Goal: Task Accomplishment & Management: Complete application form

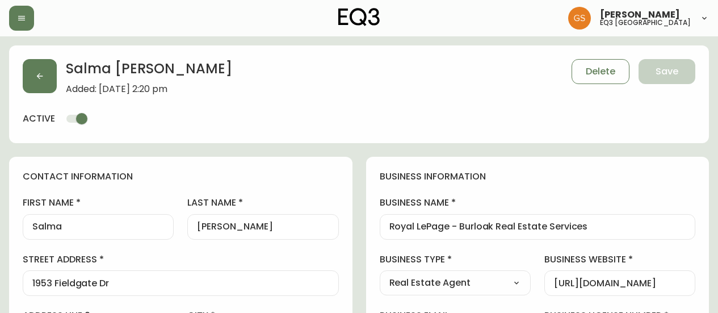
select select "ON"
select select "CA"
select select "CA_EN"
select select "Other"
select select "Real Estate Agent"
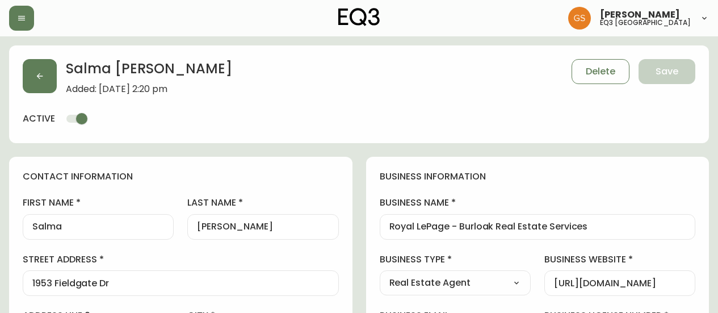
select select "cjw10z96q005b6gs00r6w7pwt"
select select "false"
click at [39, 72] on icon "button" at bounding box center [39, 76] width 9 height 9
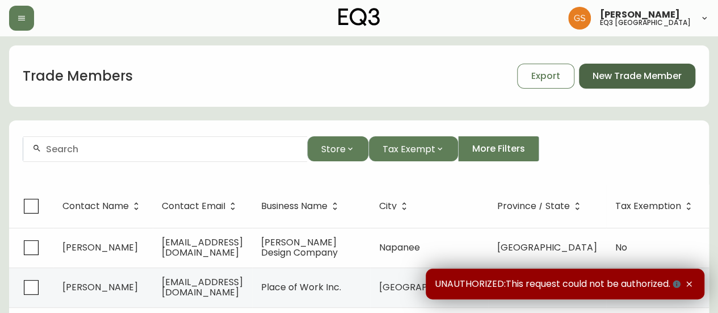
click at [647, 77] on span "New Trade Member" at bounding box center [637, 76] width 89 height 12
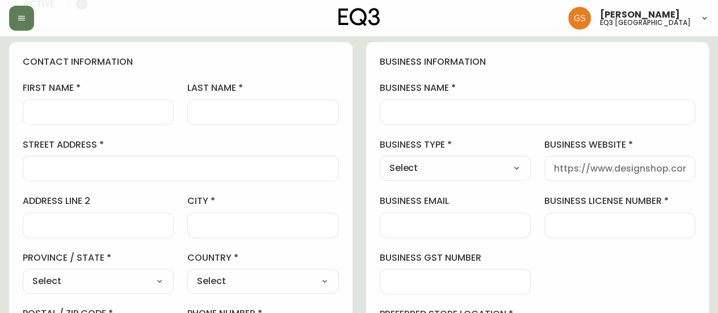
scroll to position [57, 0]
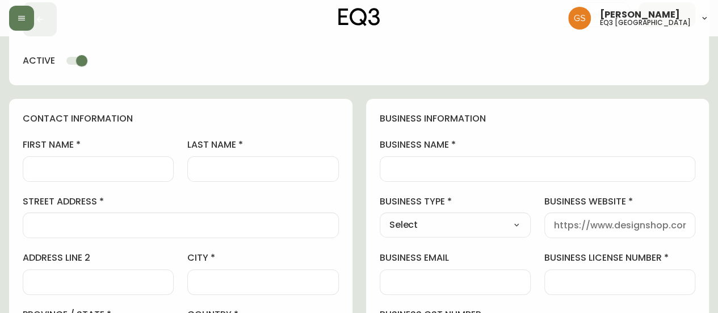
click at [131, 166] on input "first name" at bounding box center [98, 169] width 132 height 11
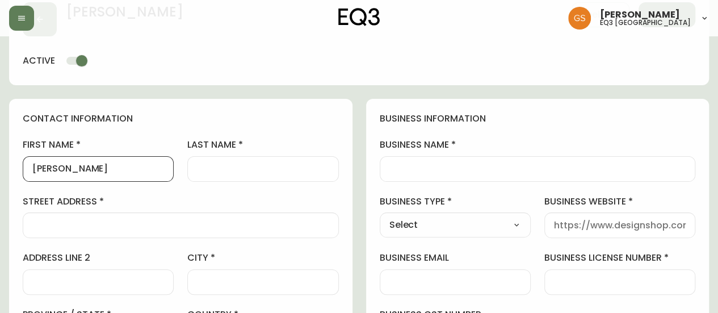
type input "[PERSON_NAME]"
click at [240, 164] on input "last name" at bounding box center [263, 169] width 132 height 11
click at [252, 160] on div at bounding box center [262, 169] width 151 height 26
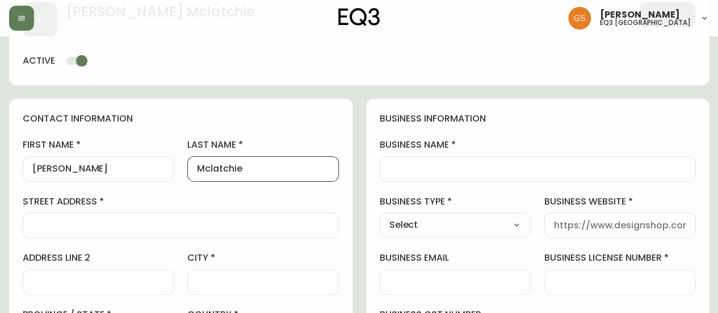
scroll to position [114, 0]
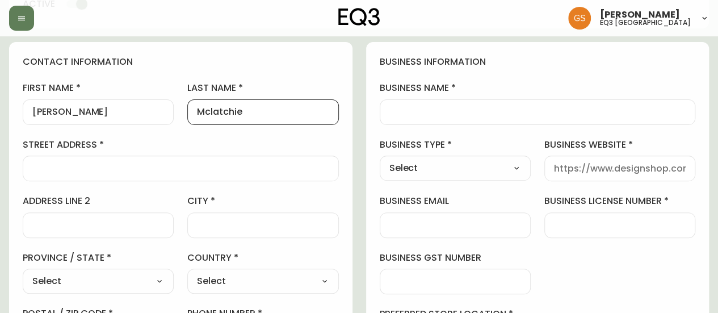
type input "Mclatchie"
click at [165, 169] on input "street address" at bounding box center [180, 168] width 297 height 11
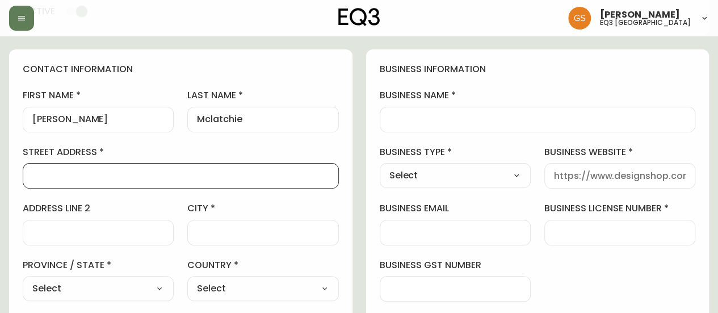
scroll to position [170, 0]
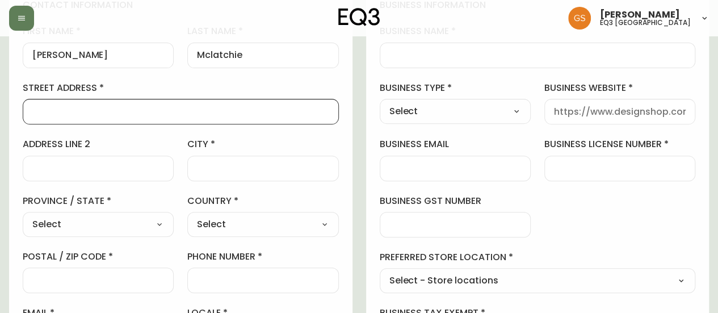
paste input "[STREET_ADDRESS]"
type input "[STREET_ADDRESS]"
click at [224, 169] on input "city" at bounding box center [263, 168] width 132 height 11
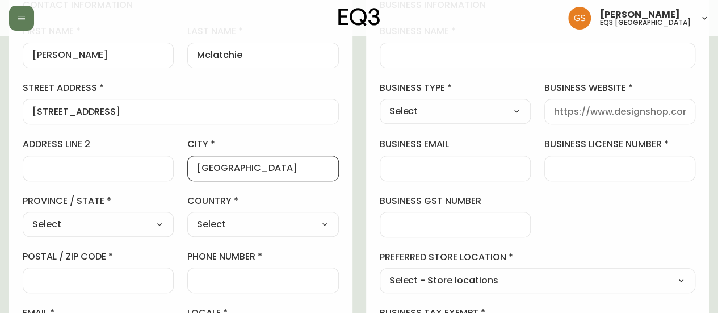
type input "[GEOGRAPHIC_DATA]"
click at [271, 218] on select "Select [GEOGRAPHIC_DATA] [GEOGRAPHIC_DATA]" at bounding box center [262, 224] width 151 height 17
select select "CA"
click at [187, 216] on select "Select [GEOGRAPHIC_DATA] [GEOGRAPHIC_DATA]" at bounding box center [262, 224] width 151 height 17
type input "[GEOGRAPHIC_DATA]"
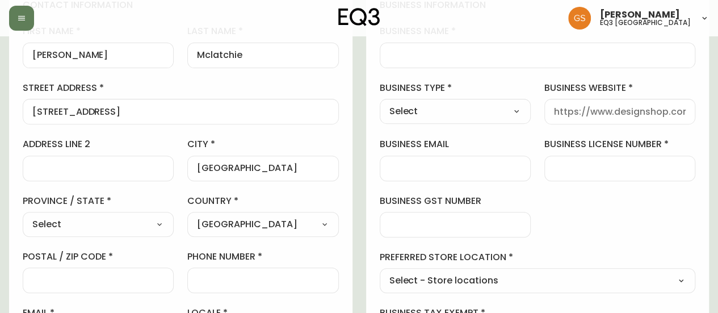
click at [152, 227] on select "Select [GEOGRAPHIC_DATA] [GEOGRAPHIC_DATA] [GEOGRAPHIC_DATA] [GEOGRAPHIC_DATA] …" at bounding box center [98, 224] width 151 height 17
select select "ON"
click at [23, 216] on select "Select [GEOGRAPHIC_DATA] [GEOGRAPHIC_DATA] [GEOGRAPHIC_DATA] [GEOGRAPHIC_DATA] …" at bounding box center [98, 224] width 151 height 17
type input "[GEOGRAPHIC_DATA]"
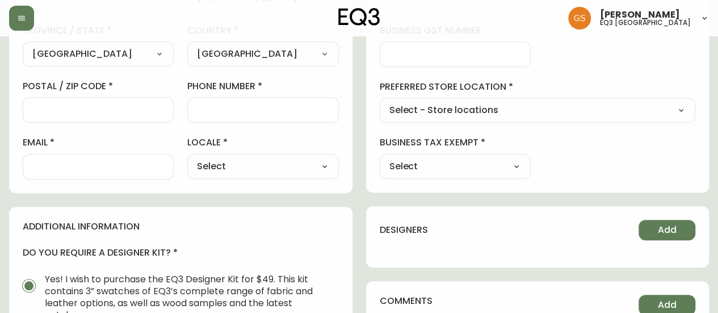
click at [237, 167] on select "Select CA_EN [GEOGRAPHIC_DATA] US_EN" at bounding box center [262, 166] width 151 height 17
select select "CA_EN"
click at [187, 158] on select "Select CA_EN [GEOGRAPHIC_DATA] US_EN" at bounding box center [262, 166] width 151 height 17
type input "CA_EN"
click at [102, 156] on div at bounding box center [98, 167] width 151 height 26
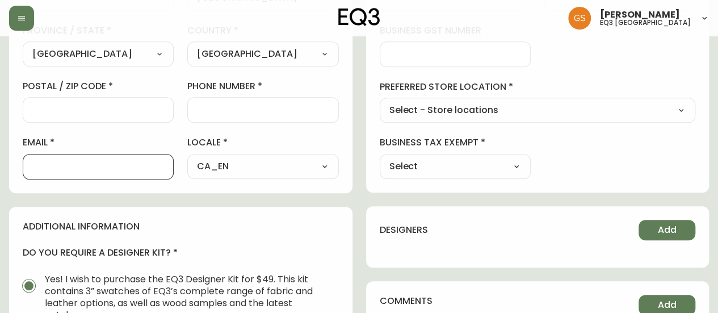
paste input "[PERSON_NAME][EMAIL_ADDRESS][DOMAIN_NAME]"
type input "[PERSON_NAME][EMAIL_ADDRESS][DOMAIN_NAME]"
click at [474, 112] on select "Select - Store locations EQ3 [GEOGRAPHIC_DATA] EQ3 [GEOGRAPHIC_DATA] [GEOGRAPHI…" at bounding box center [538, 110] width 316 height 17
select select "cjw10z96q005b6gs00r6w7pwt"
click at [380, 102] on select "Select - Store locations EQ3 [GEOGRAPHIC_DATA] EQ3 [GEOGRAPHIC_DATA] [GEOGRAPHI…" at bounding box center [538, 110] width 316 height 17
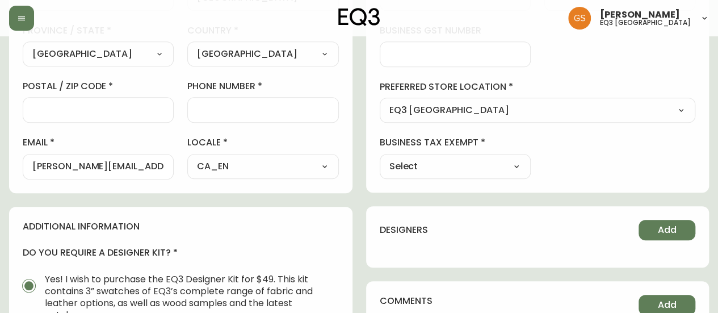
type input "EQ3 [GEOGRAPHIC_DATA]"
click at [428, 154] on div "Select Yes No" at bounding box center [455, 166] width 151 height 25
click at [506, 163] on select "Select Yes No" at bounding box center [455, 166] width 151 height 17
select select "false"
click at [380, 158] on select "Select Yes No" at bounding box center [455, 166] width 151 height 17
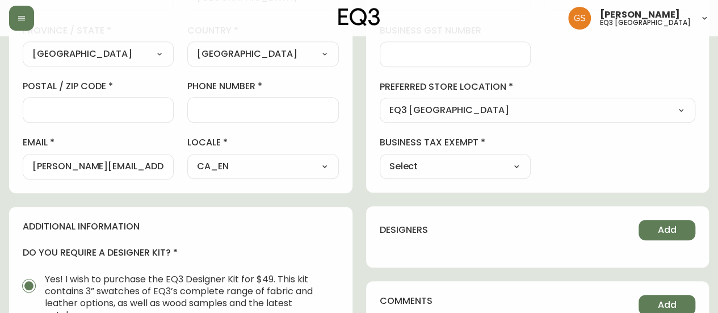
type input "No"
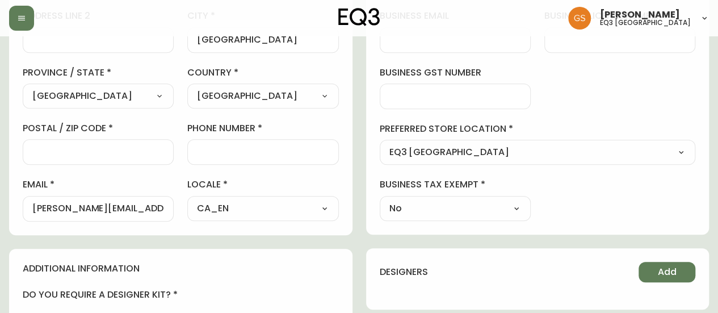
scroll to position [284, 0]
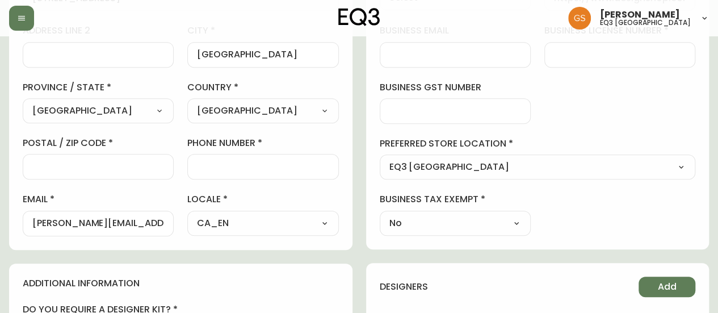
click at [210, 158] on div at bounding box center [262, 167] width 151 height 26
paste input "[PHONE_NUMBER]"
type input "[PHONE_NUMBER]"
click at [136, 158] on div at bounding box center [98, 167] width 151 height 26
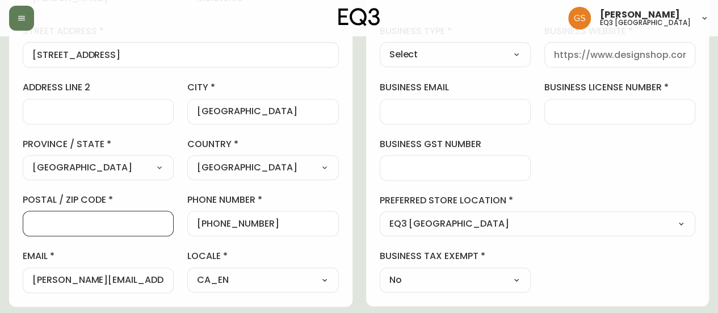
paste input "L2J 0B7"
paste input "L2E 6S4"
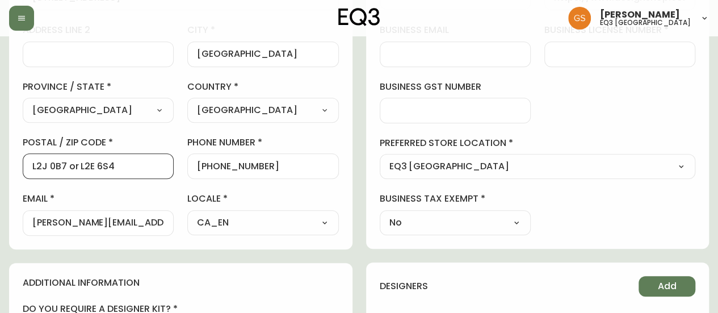
scroll to position [341, 0]
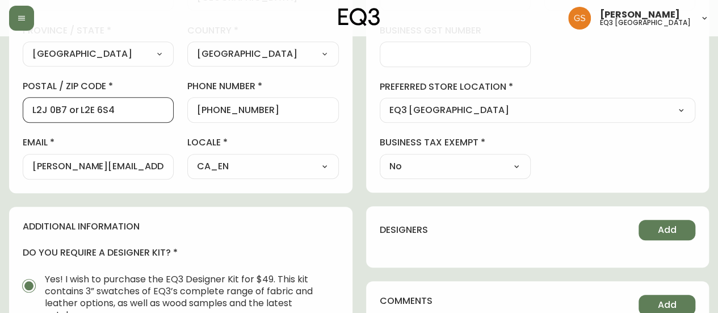
type input "L2J 0B7 or L2E 6S4"
click at [367, 108] on div "business information business name business type Select Select Interior Designe…" at bounding box center [537, 4] width 343 height 378
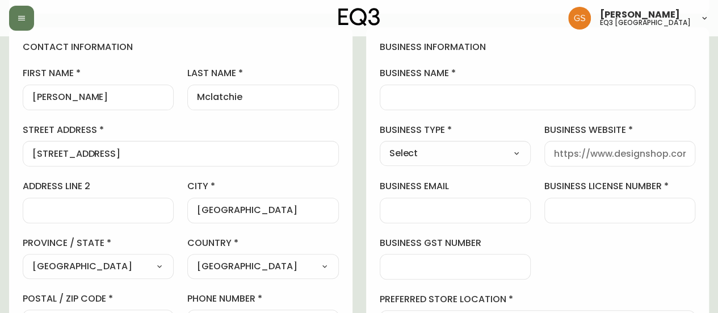
scroll to position [114, 0]
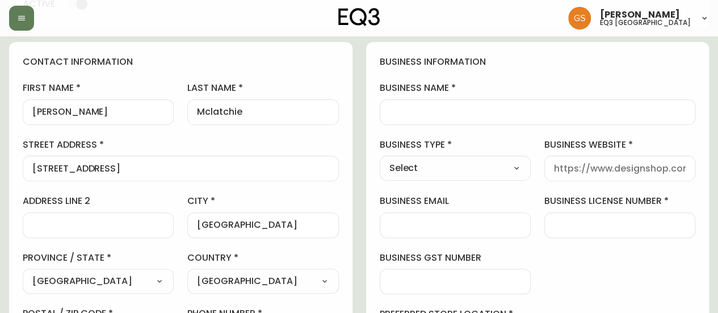
click at [509, 166] on select "Select Interior Designer Architect Home Builder Contractor Real Estate Agent Ho…" at bounding box center [455, 168] width 151 height 17
select select "Home Builder"
click at [380, 160] on select "Select Interior Designer Architect Home Builder Contractor Real Estate Agent Ho…" at bounding box center [455, 168] width 151 height 17
type input "Home Builder"
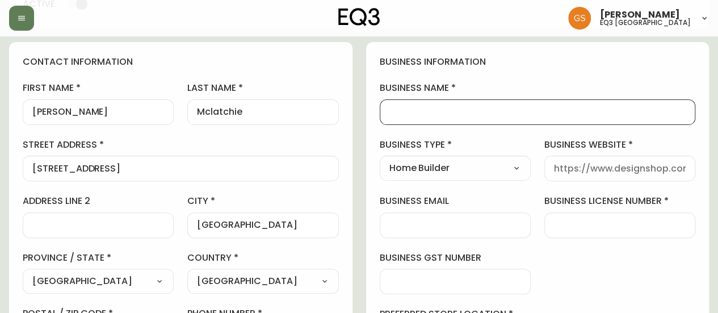
click at [503, 107] on input "business name" at bounding box center [537, 112] width 297 height 11
paste input "clm homes"
click at [407, 112] on input "clm homes" at bounding box center [537, 112] width 297 height 11
click at [413, 113] on input "clm homes" at bounding box center [537, 112] width 297 height 11
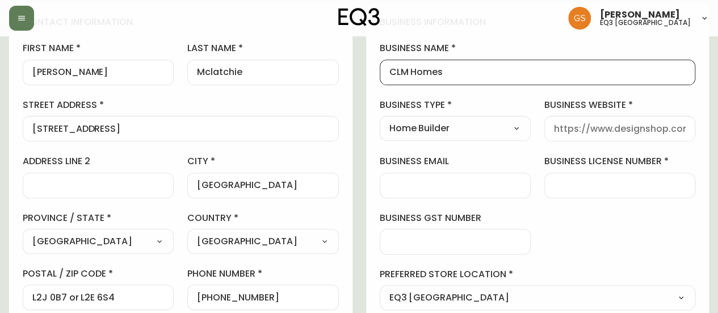
scroll to position [170, 0]
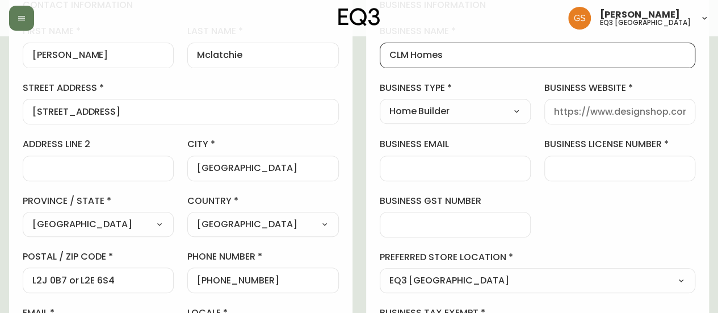
type input "CLM Homes"
click at [601, 171] on input "business license number" at bounding box center [620, 168] width 132 height 11
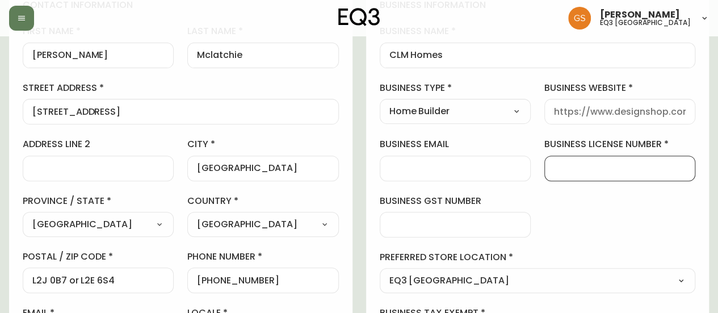
paste input "1001156857"
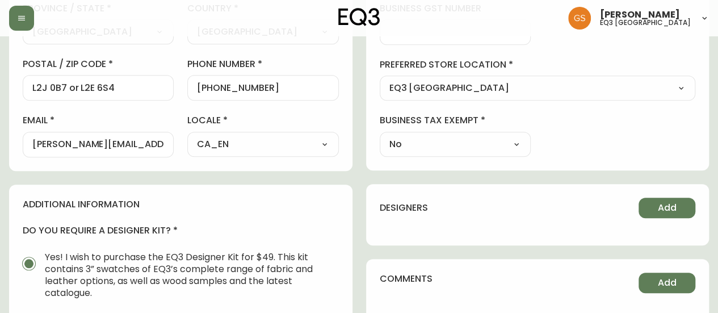
scroll to position [397, 0]
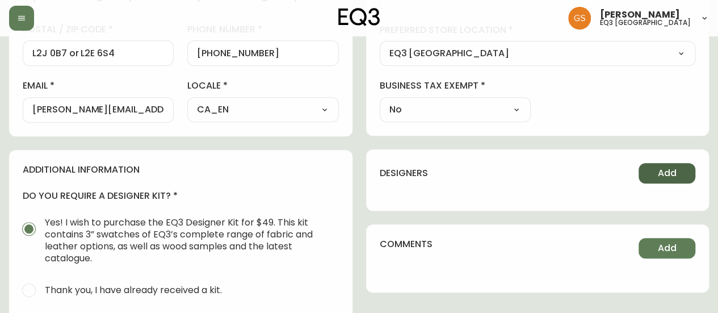
type input "1001156857"
click at [654, 173] on button "Add" at bounding box center [667, 173] width 57 height 20
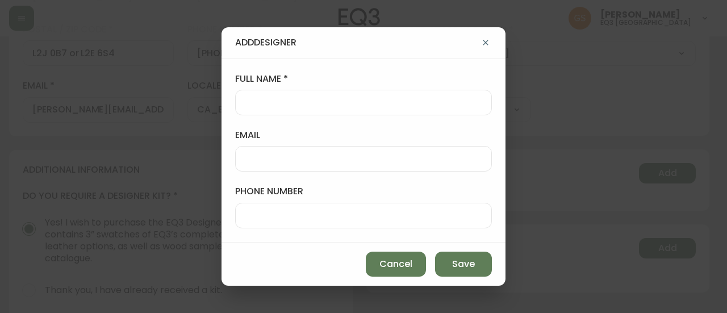
click at [343, 103] on input "full name" at bounding box center [363, 102] width 237 height 11
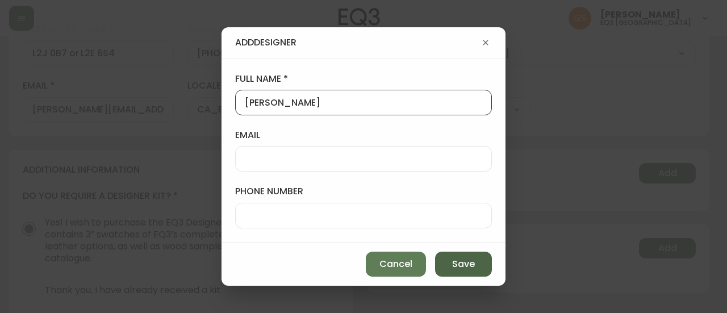
type input "[PERSON_NAME]"
click at [447, 261] on button "Save" at bounding box center [463, 264] width 57 height 25
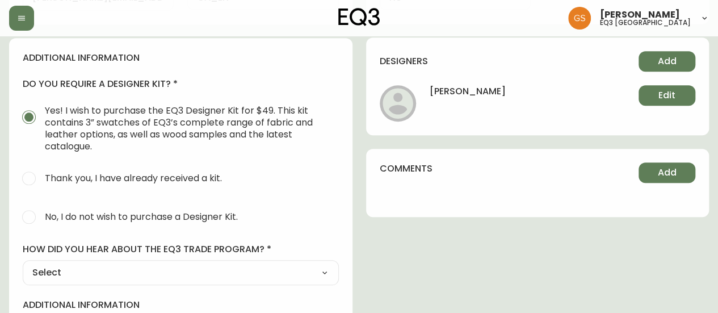
scroll to position [511, 0]
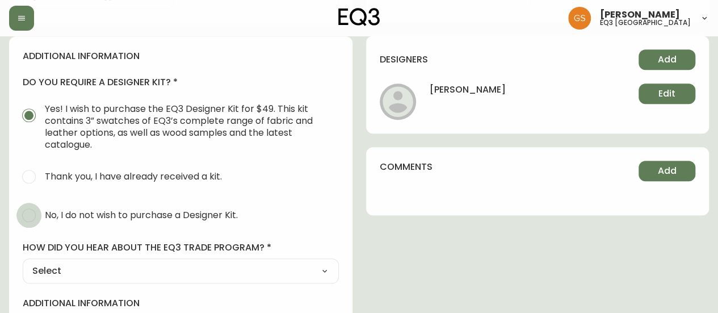
click at [34, 214] on input "No, I do not wish to purchase a Designer Kit." at bounding box center [28, 215] width 25 height 25
radio input "true"
radio input "false"
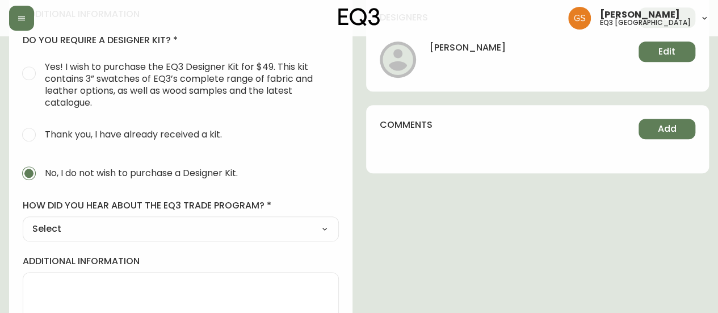
scroll to position [568, 0]
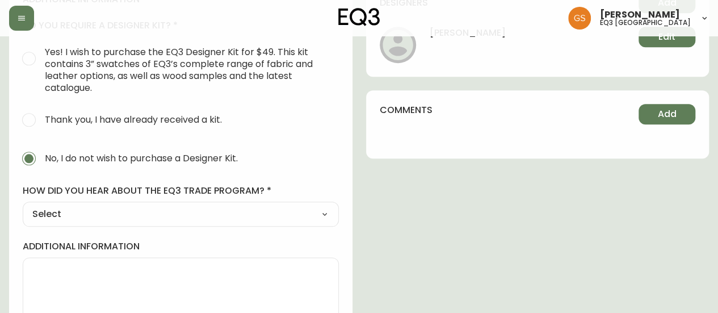
click at [311, 211] on select "Select Social Media Advertisement Trade Show Outreach from a Trade Rep Other" at bounding box center [181, 214] width 316 height 17
select select "Other"
click at [23, 206] on select "Select Social Media Advertisement Trade Show Outreach from a Trade Rep Other" at bounding box center [181, 214] width 316 height 17
type input "Other"
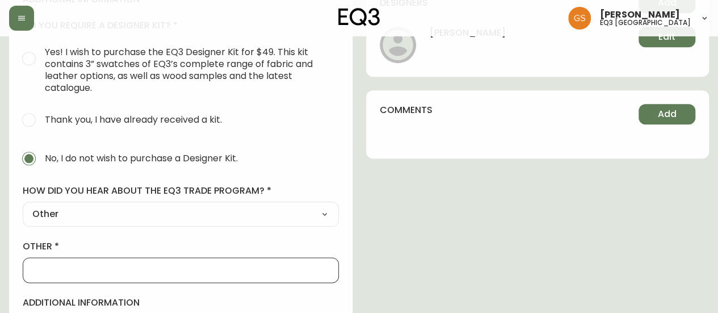
click at [126, 265] on input "other" at bounding box center [180, 270] width 297 height 11
type input "WALK IN"
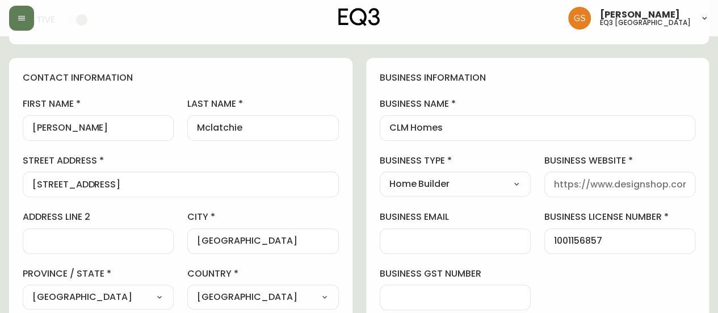
scroll to position [83, 0]
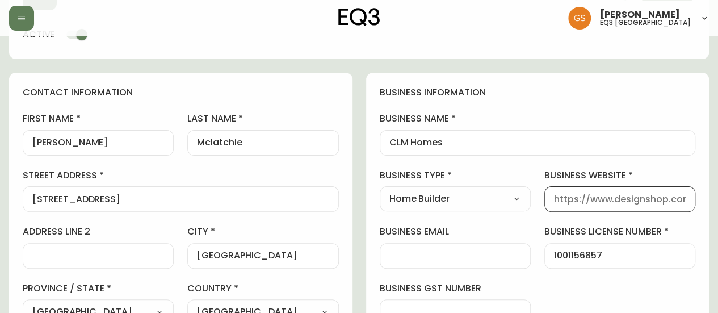
click at [571, 197] on input "business website" at bounding box center [620, 199] width 132 height 11
type input "[DOMAIN_NAME]"
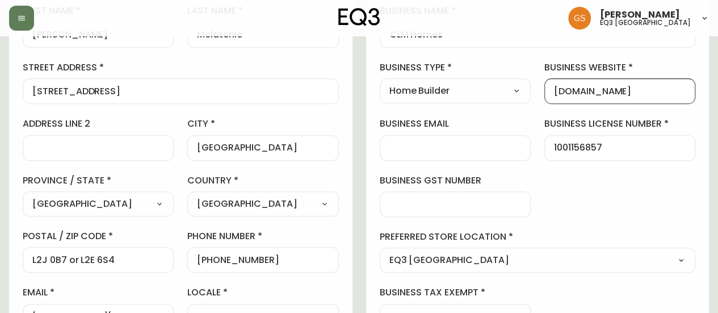
scroll to position [196, 0]
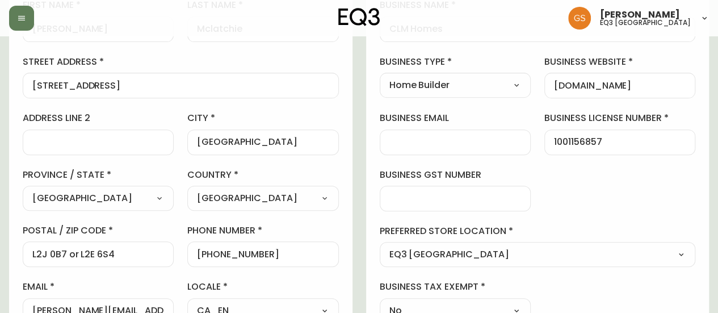
click at [521, 86] on select "Select Interior Designer Architect Home Builder Contractor Real Estate Agent Ho…" at bounding box center [455, 85] width 151 height 17
select select "Contractor"
click at [380, 77] on select "Select Interior Designer Architect Home Builder Contractor Real Estate Agent Ho…" at bounding box center [455, 85] width 151 height 17
type input "Contractor"
click at [509, 87] on select "Select Interior Designer Architect Home Builder Contractor Real Estate Agent Ho…" at bounding box center [455, 85] width 151 height 17
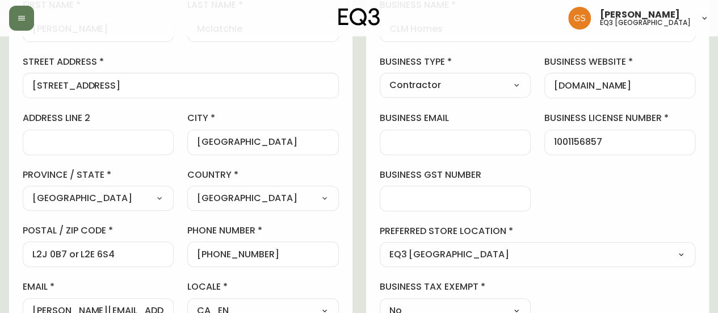
select select "Home Builder"
click at [380, 77] on select "Select Interior Designer Architect Home Builder Contractor Real Estate Agent Ho…" at bounding box center [455, 85] width 151 height 17
type input "Home Builder"
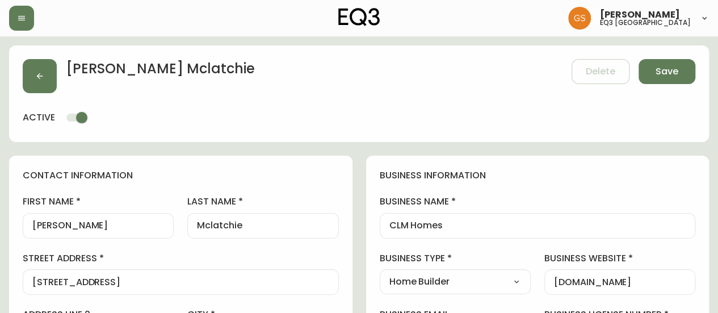
scroll to position [0, 0]
click at [656, 74] on span "Save" at bounding box center [667, 71] width 23 height 12
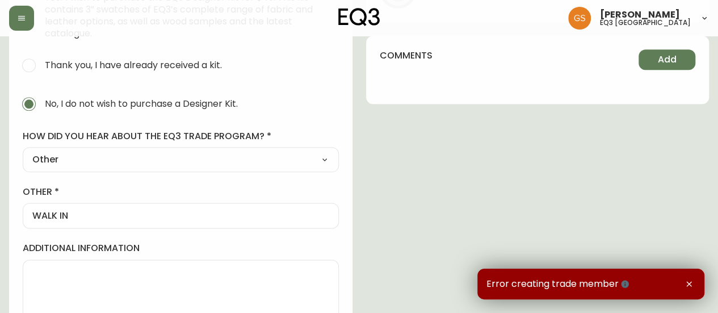
scroll to position [625, 0]
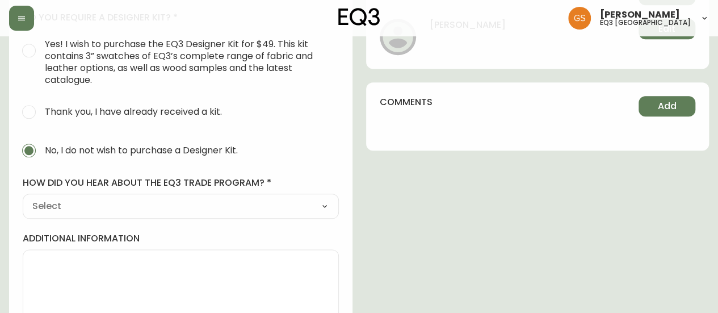
scroll to position [595, 0]
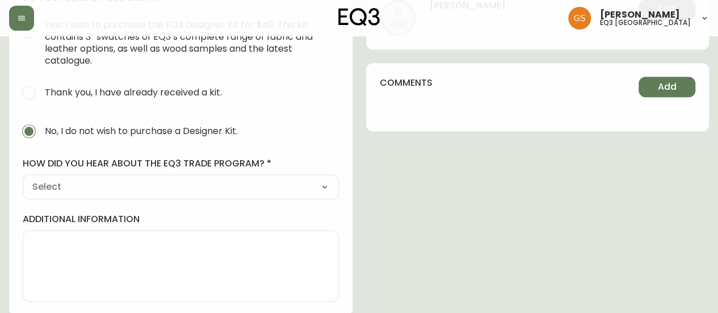
click at [328, 185] on select "Select Social Media Advertisement Trade Show Outreach from a Trade Rep Other" at bounding box center [181, 186] width 316 height 17
select select "Other"
click at [23, 178] on select "Select Social Media Advertisement Trade Show Outreach from a Trade Rep Other" at bounding box center [181, 186] width 316 height 17
type input "Other"
click at [101, 246] on div at bounding box center [181, 243] width 316 height 26
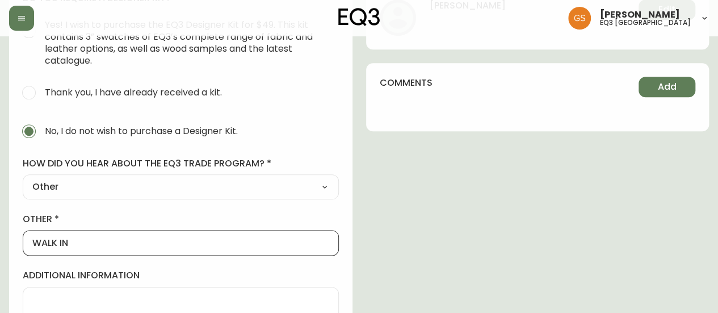
click at [144, 244] on input "WALK IN" at bounding box center [180, 242] width 297 height 11
type input "WALK IN"
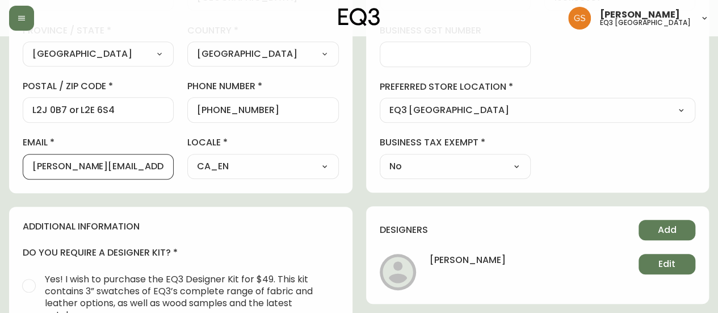
scroll to position [0, 0]
drag, startPoint x: 133, startPoint y: 166, endPoint x: 15, endPoint y: 189, distance: 120.3
click at [16, 175] on div "contact information first name [PERSON_NAME] last name [PERSON_NAME][GEOGRAPHIC…" at bounding box center [180, 4] width 343 height 378
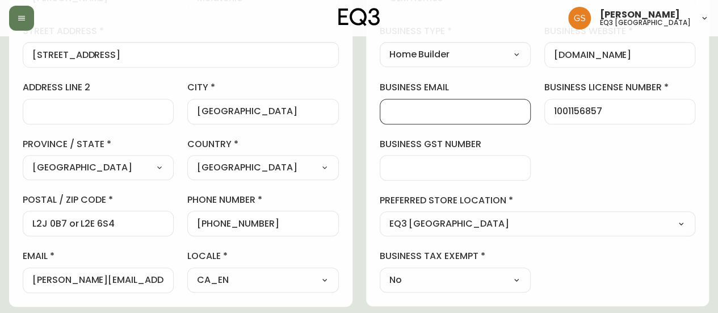
click at [432, 113] on input "business email" at bounding box center [455, 111] width 132 height 11
paste input "[PERSON_NAME][EMAIL_ADDRESS][DOMAIN_NAME]"
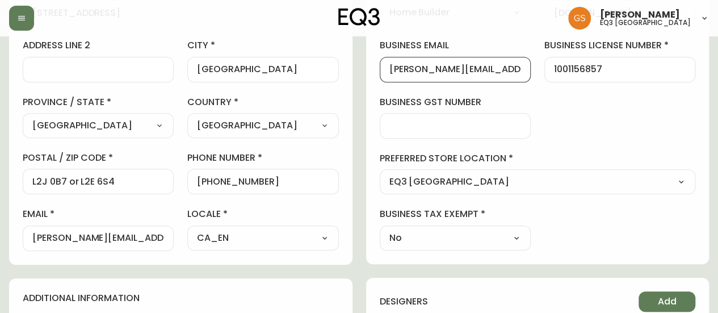
scroll to position [284, 0]
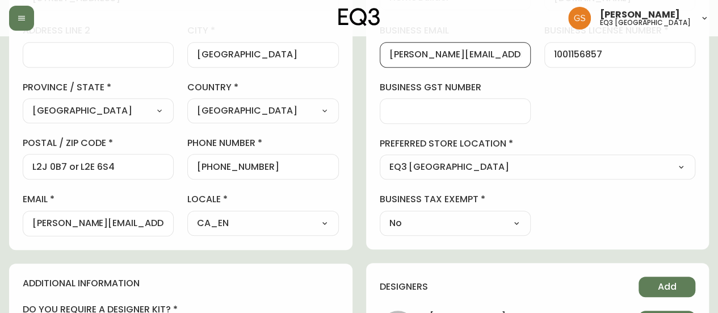
type input "[PERSON_NAME][EMAIL_ADDRESS][DOMAIN_NAME]"
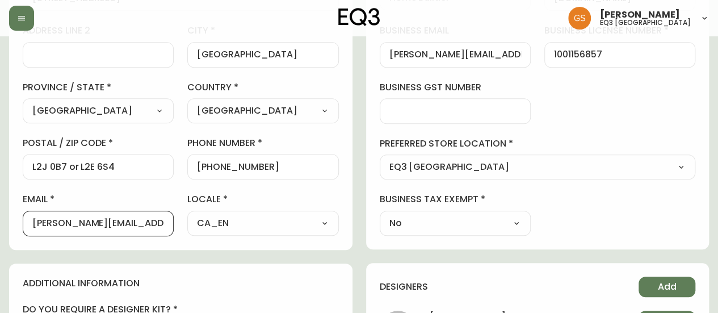
drag, startPoint x: 147, startPoint y: 221, endPoint x: 35, endPoint y: 221, distance: 111.8
click at [35, 221] on input "[PERSON_NAME][EMAIL_ADDRESS][DOMAIN_NAME]" at bounding box center [98, 223] width 132 height 11
type input "c"
type input "C"
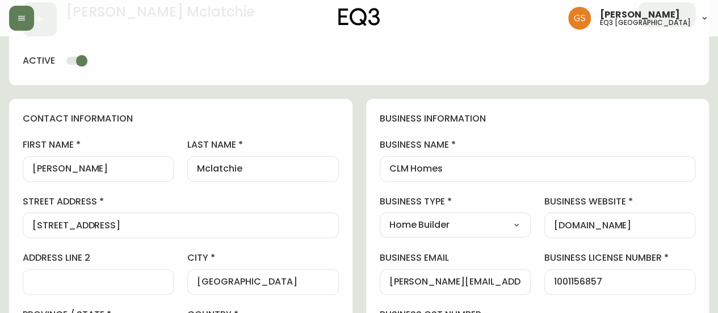
scroll to position [0, 0]
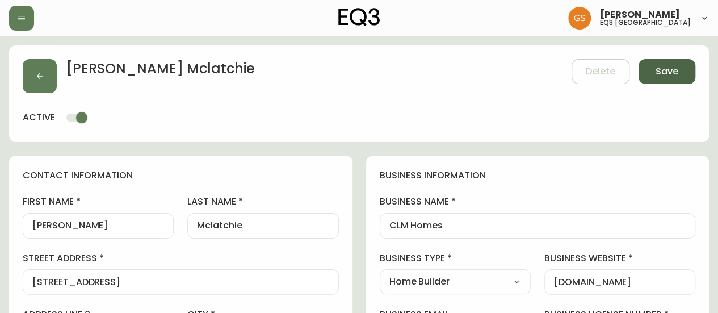
type input "[EMAIL_ADDRESS][DOMAIN_NAME]"
click at [679, 73] on button "Save" at bounding box center [667, 71] width 57 height 25
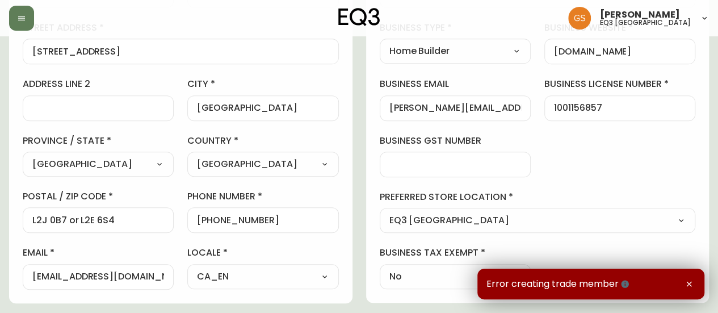
scroll to position [341, 0]
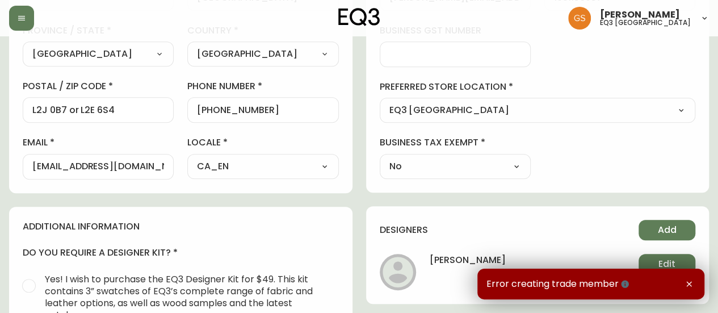
select select
click at [103, 111] on input "L2J 0B7 or L2E 6S4" at bounding box center [98, 109] width 132 height 11
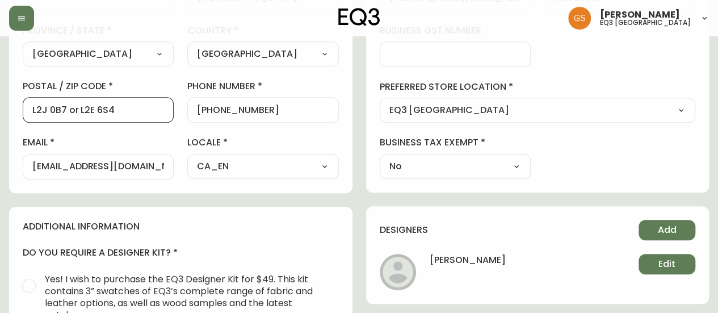
drag, startPoint x: 67, startPoint y: 106, endPoint x: 158, endPoint y: 102, distance: 91.0
click at [158, 102] on div "L2J 0B7 or L2E 6S4" at bounding box center [98, 110] width 151 height 26
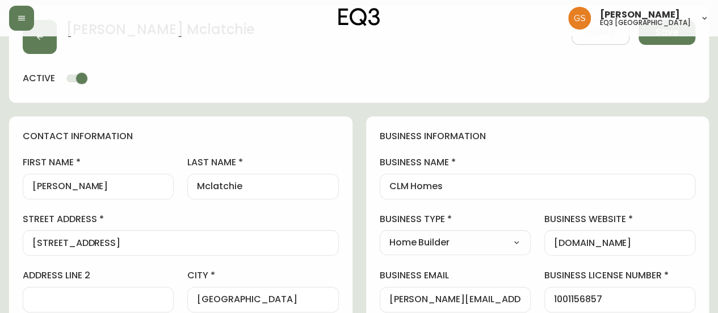
scroll to position [0, 0]
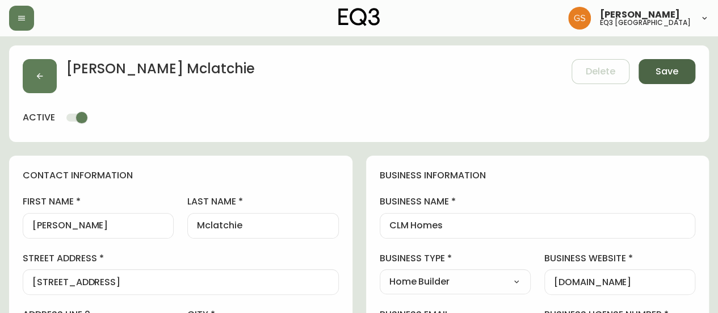
type input "L2J 0B7"
click at [657, 70] on span "Save" at bounding box center [667, 71] width 23 height 12
type input "[PHONE_NUMBER]"
type input "Other"
select select "Other"
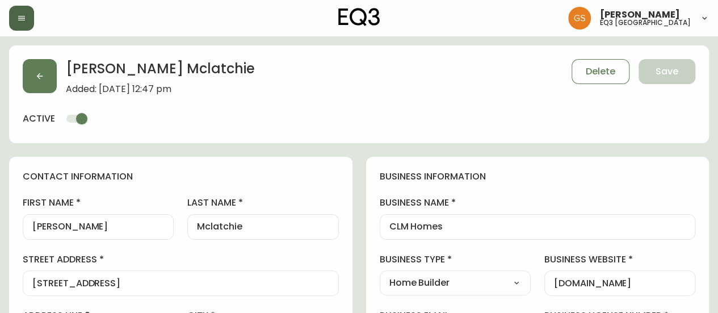
click at [30, 20] on button "button" at bounding box center [21, 18] width 25 height 25
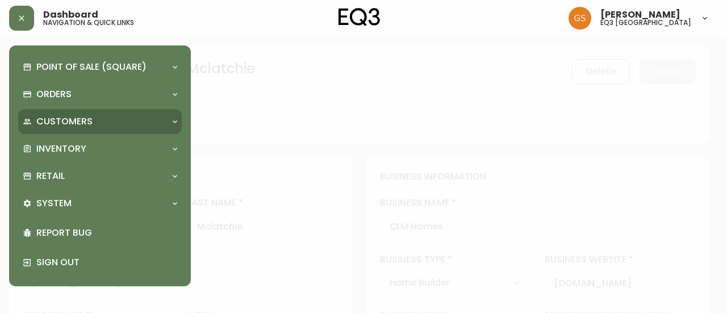
click at [179, 129] on div "Customers" at bounding box center [100, 121] width 164 height 25
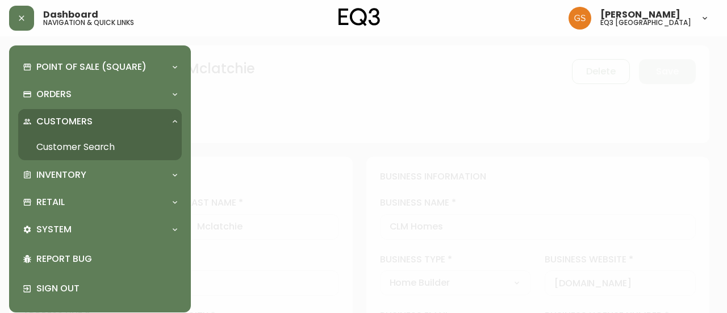
click at [94, 144] on link "Customer Search" at bounding box center [100, 147] width 164 height 26
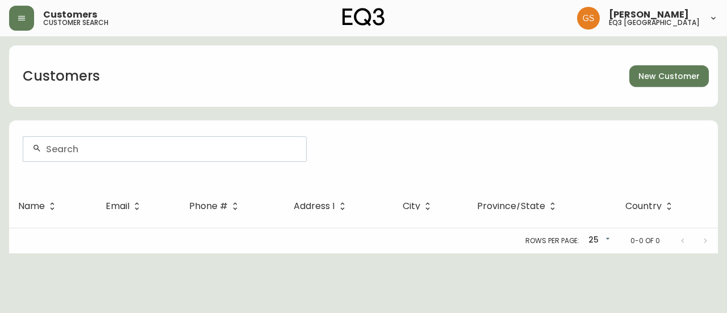
click at [674, 76] on span "New Customer" at bounding box center [668, 76] width 61 height 14
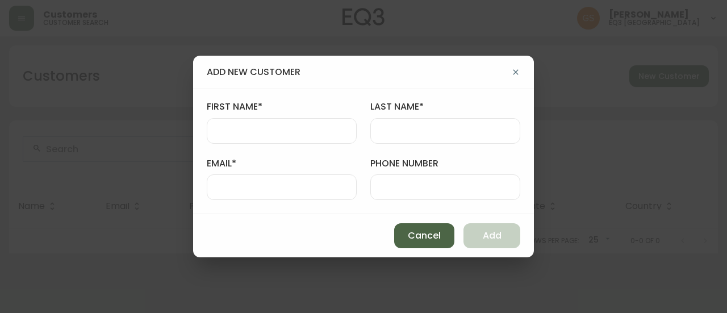
click at [410, 236] on span "Cancel" at bounding box center [424, 235] width 33 height 12
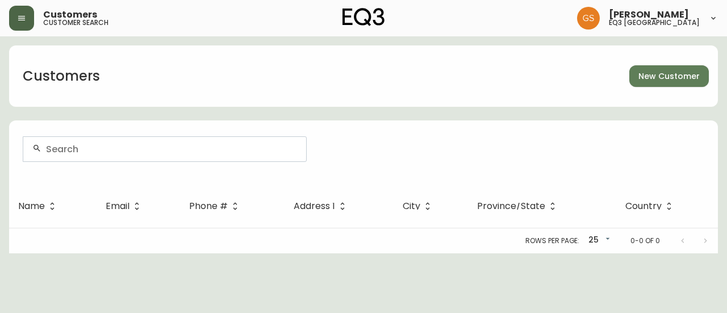
click at [32, 16] on button "button" at bounding box center [21, 18] width 25 height 25
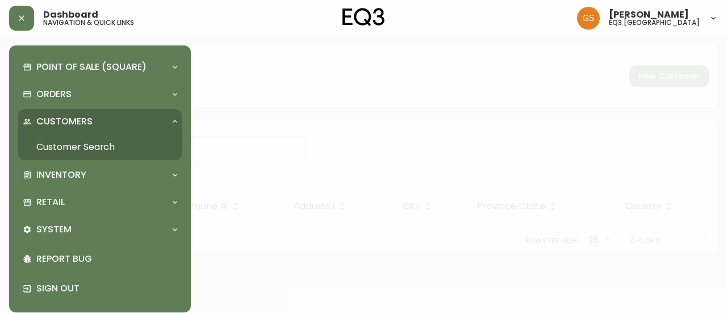
scroll to position [8, 0]
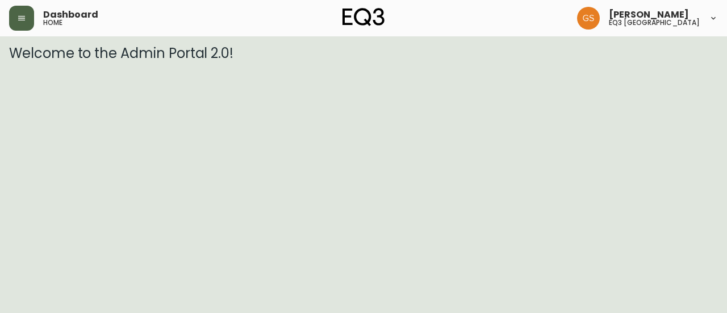
click at [24, 28] on button "button" at bounding box center [21, 18] width 25 height 25
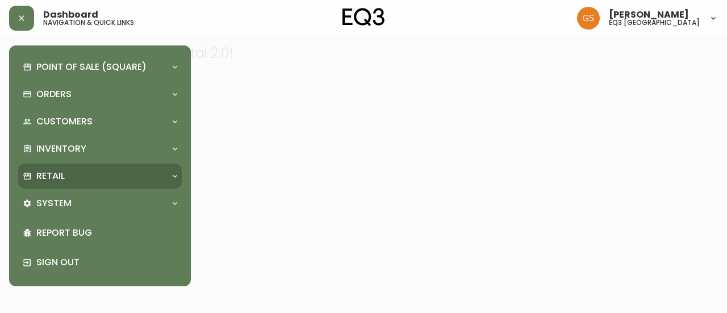
click at [164, 174] on div "Retail" at bounding box center [94, 176] width 143 height 12
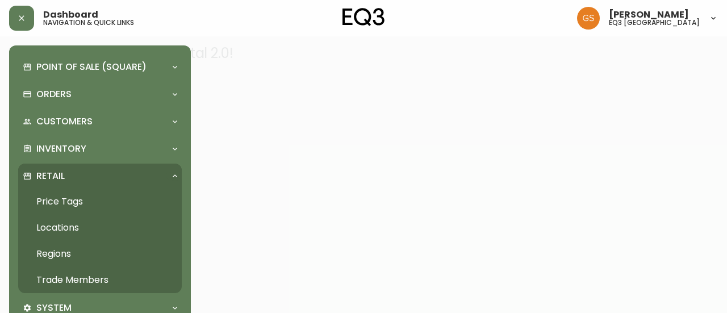
click at [97, 278] on link "Trade Members" at bounding box center [100, 280] width 164 height 26
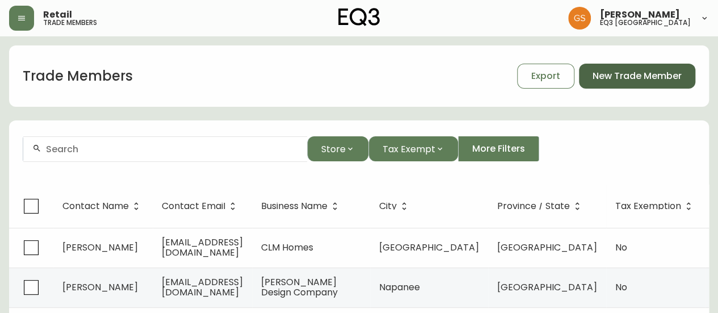
click at [634, 79] on span "New Trade Member" at bounding box center [637, 76] width 89 height 12
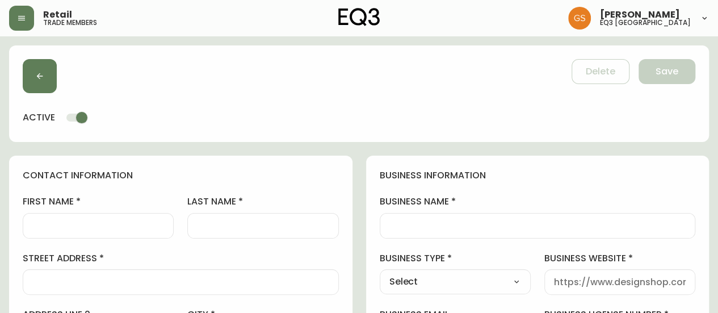
click at [143, 223] on input "first name" at bounding box center [98, 225] width 132 height 11
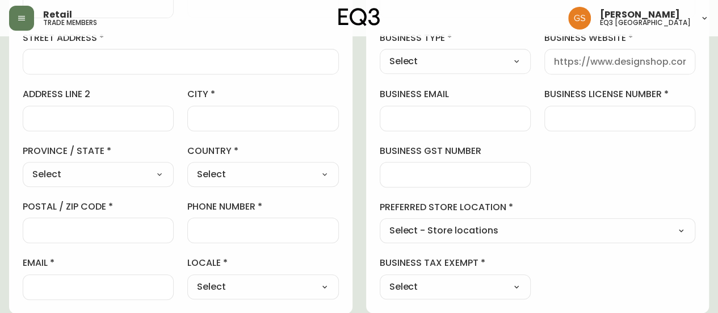
scroll to position [227, 0]
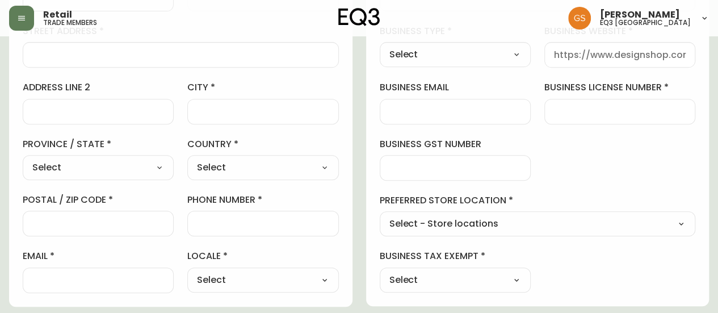
click at [579, 103] on div at bounding box center [619, 112] width 151 height 26
type input "805744901"
click at [590, 161] on div "business information business name business type Select Select Interior Designe…" at bounding box center [537, 117] width 343 height 378
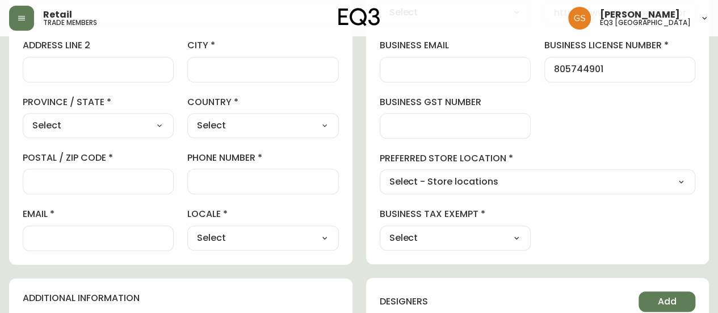
scroll to position [284, 0]
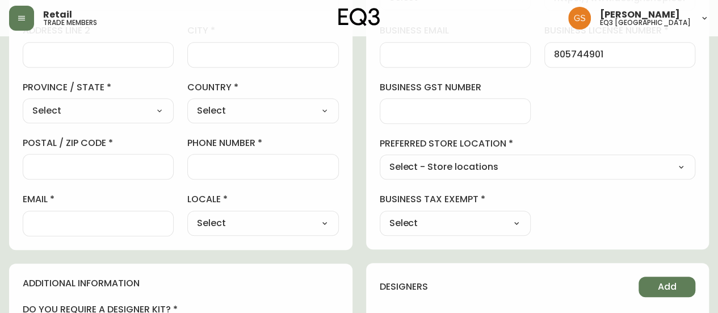
click at [564, 169] on select "Select - Store locations EQ3 Brossard EQ3 Burlington EQ3 Calgary EQ3 Laval - Le…" at bounding box center [538, 167] width 316 height 17
select select "cjw10z96q005b6gs00r6w7pwt"
click at [380, 159] on select "Select - Store locations EQ3 Brossard EQ3 Burlington EQ3 Calgary EQ3 Laval - Le…" at bounding box center [538, 167] width 316 height 17
type input "EQ3 [GEOGRAPHIC_DATA]"
click at [455, 217] on select "Select Yes No" at bounding box center [455, 223] width 151 height 17
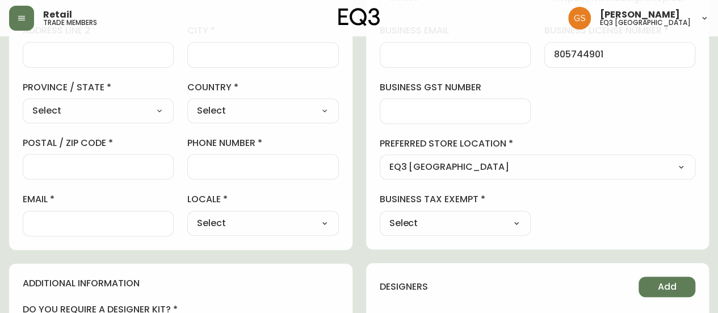
select select "false"
click at [380, 215] on select "Select Yes No" at bounding box center [455, 223] width 151 height 17
type input "No"
click at [264, 217] on select "Select CA_EN [GEOGRAPHIC_DATA] US_EN" at bounding box center [262, 223] width 151 height 17
select select "CA_EN"
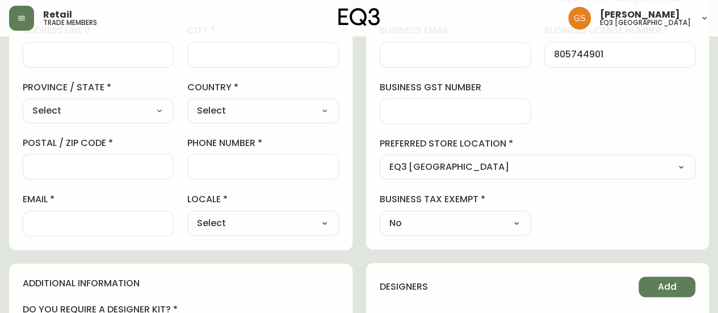
click at [187, 215] on select "Select CA_EN [GEOGRAPHIC_DATA] US_EN" at bounding box center [262, 223] width 151 height 17
type input "CA_EN"
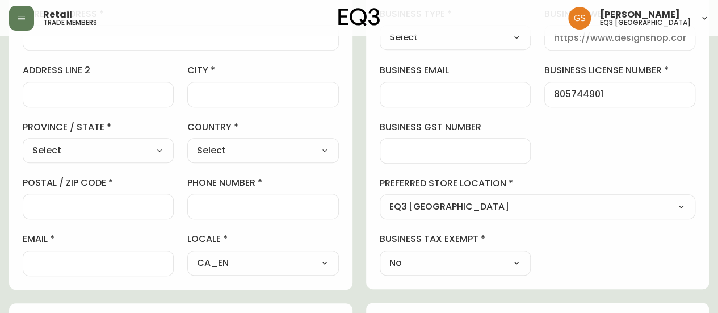
scroll to position [227, 0]
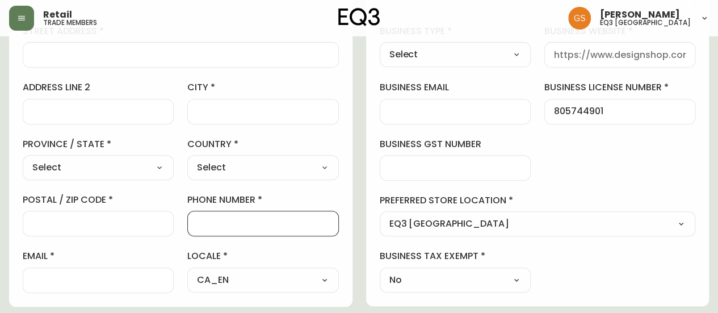
click at [244, 218] on input "phone number" at bounding box center [263, 223] width 132 height 11
type input "289-681-4180"
click at [129, 214] on div at bounding box center [98, 224] width 151 height 26
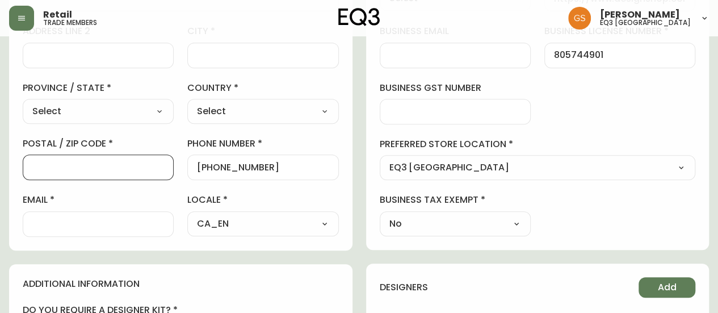
scroll to position [284, 0]
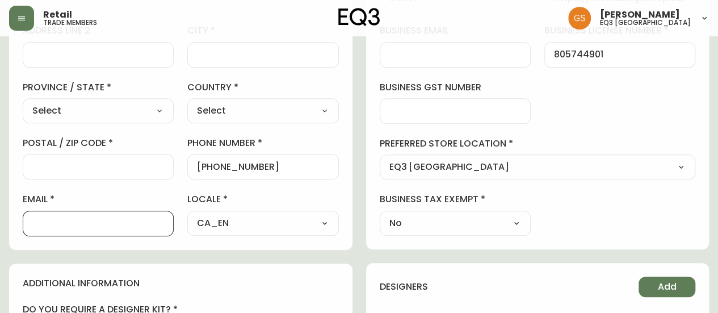
click at [77, 221] on input "email" at bounding box center [98, 223] width 132 height 11
paste input "annaaebker@gmail.com"
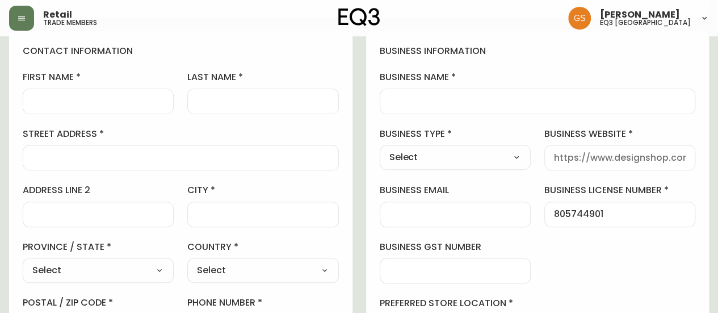
scroll to position [114, 0]
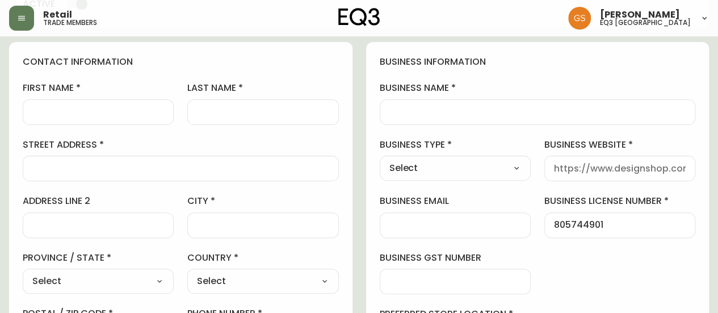
type input "annaaebker@gmail.com"
click at [145, 110] on input "first name" at bounding box center [98, 112] width 132 height 11
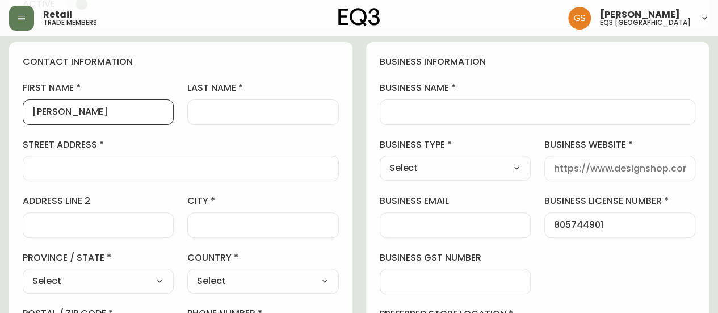
type input "Anna"
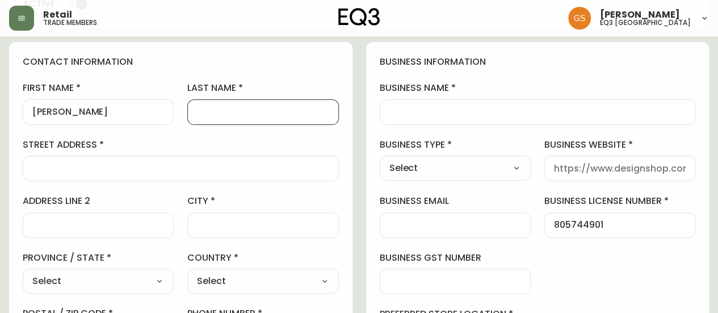
click at [200, 111] on input "last name" at bounding box center [263, 112] width 132 height 11
type input "Aebker"
click at [454, 113] on input "business name" at bounding box center [537, 112] width 297 height 11
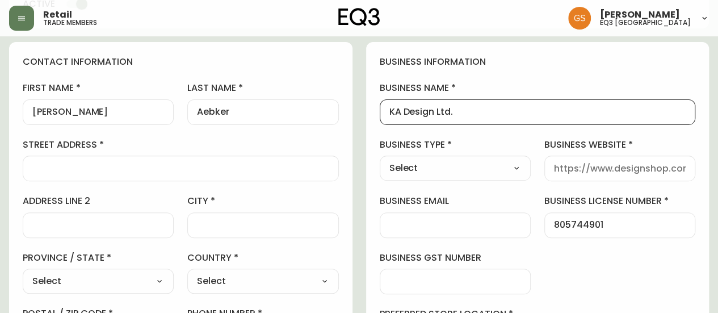
scroll to position [0, 0]
drag, startPoint x: 462, startPoint y: 114, endPoint x: 370, endPoint y: 118, distance: 91.5
type input "KA Design Ltd."
click at [491, 107] on input "KA Design Ltd." at bounding box center [537, 112] width 297 height 11
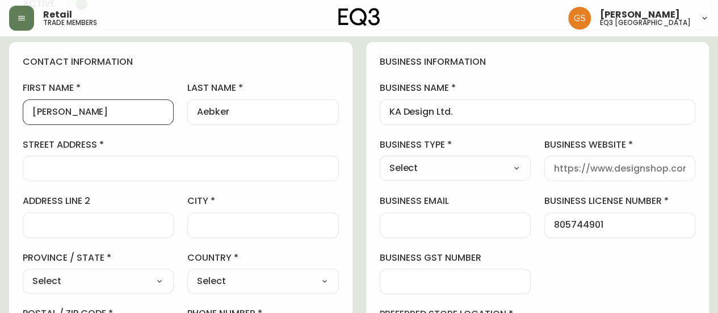
drag, startPoint x: 64, startPoint y: 110, endPoint x: 16, endPoint y: 111, distance: 47.7
click at [16, 111] on div "contact information first name Anna last name Aebker street address address lin…" at bounding box center [180, 231] width 343 height 378
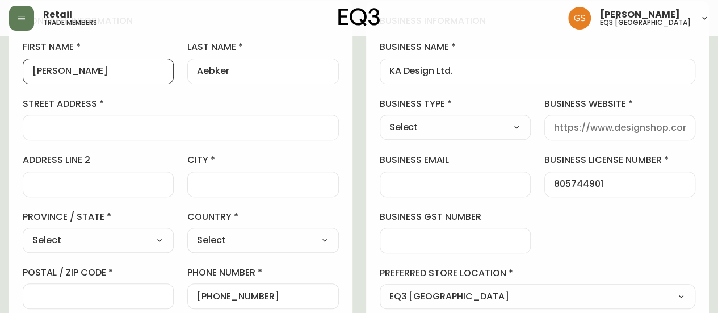
scroll to position [227, 0]
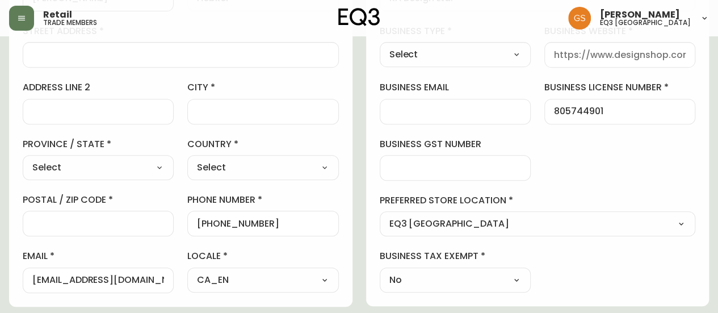
type input "Kyle"
drag, startPoint x: 269, startPoint y: 216, endPoint x: 178, endPoint y: 223, distance: 91.1
click at [178, 223] on div "first name Kyle last name Aebker street address address line 2 city province / …" at bounding box center [181, 130] width 316 height 324
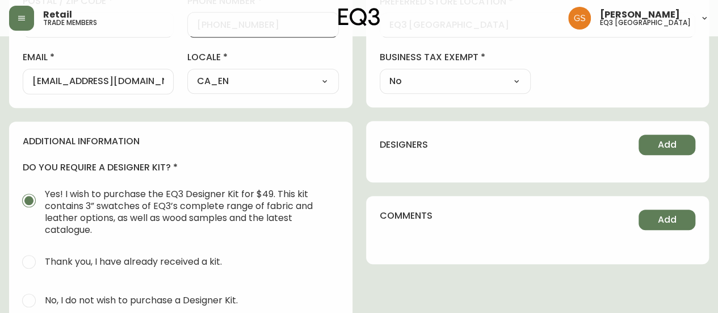
scroll to position [454, 0]
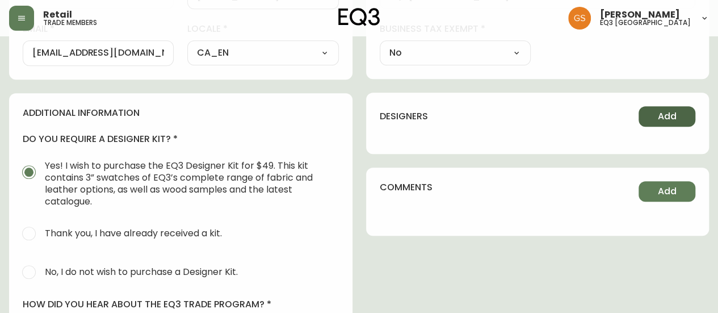
type input "416-906-0544"
click at [647, 116] on button "Add" at bounding box center [667, 116] width 57 height 20
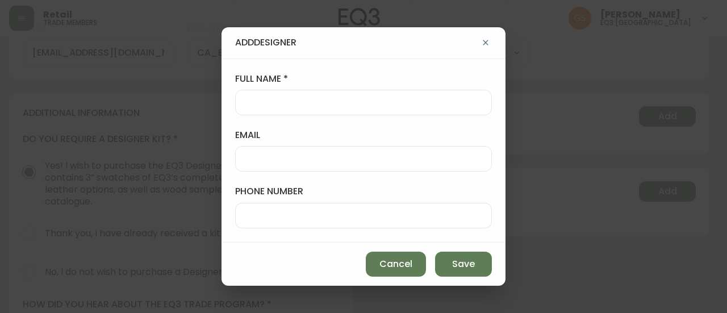
click at [260, 93] on div at bounding box center [363, 103] width 257 height 26
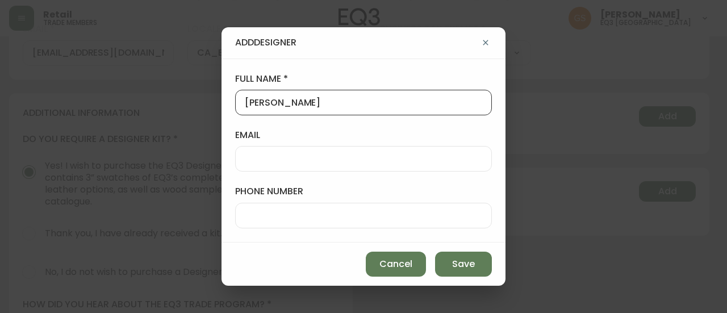
type input "Anna Aebker"
click at [260, 153] on div at bounding box center [363, 159] width 257 height 26
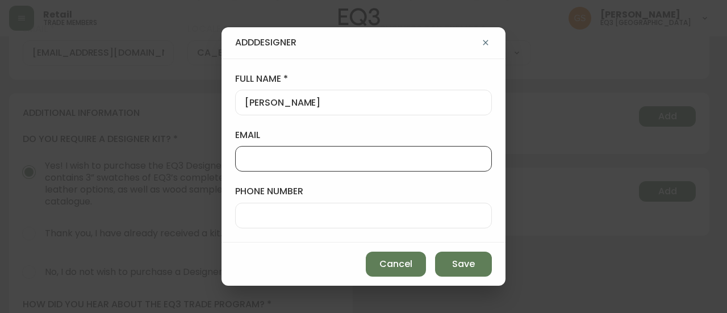
click at [376, 225] on div at bounding box center [363, 216] width 257 height 26
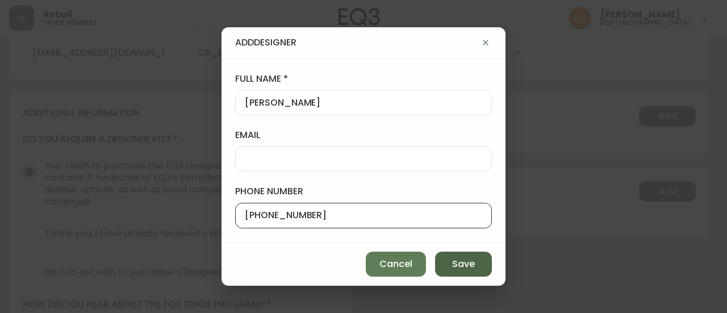
type input "289-681-4180"
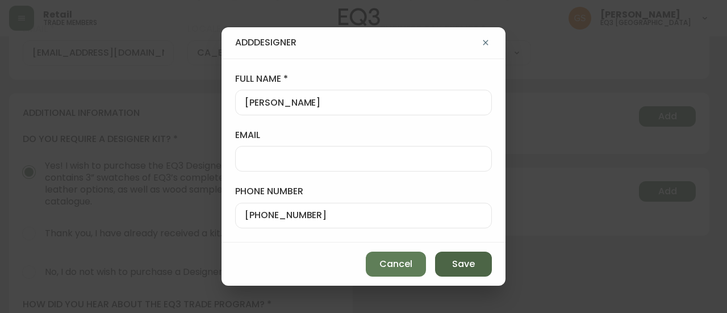
click at [460, 264] on span "Save" at bounding box center [463, 264] width 23 height 12
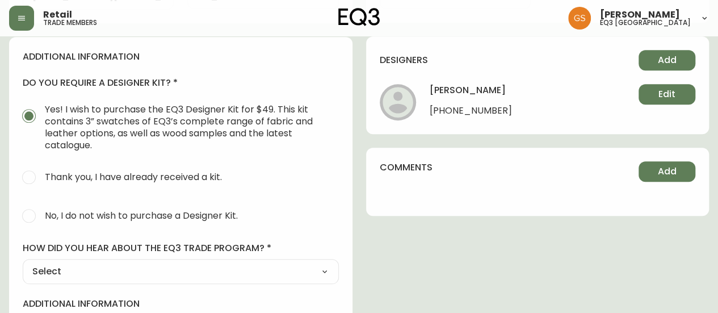
scroll to position [511, 0]
click at [37, 210] on input "No, I do not wish to purchase a Designer Kit." at bounding box center [28, 215] width 25 height 25
radio input "true"
radio input "false"
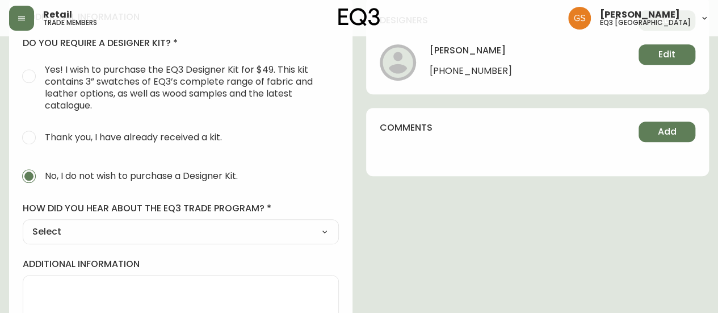
scroll to position [568, 0]
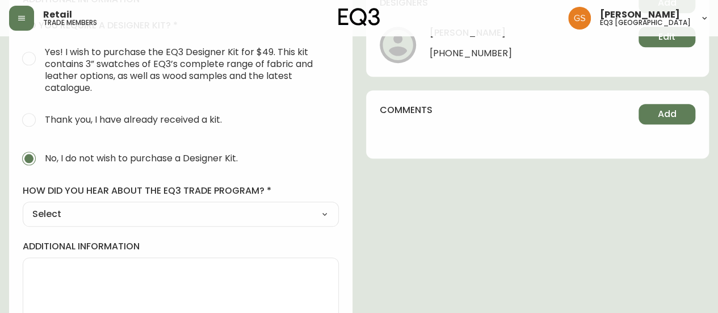
click at [317, 211] on select "Select Social Media Advertisement Trade Show Outreach from a Trade Rep Other" at bounding box center [181, 214] width 316 height 17
select select "Other"
click at [23, 206] on select "Select Social Media Advertisement Trade Show Outreach from a Trade Rep Other" at bounding box center [181, 214] width 316 height 17
type input "Other"
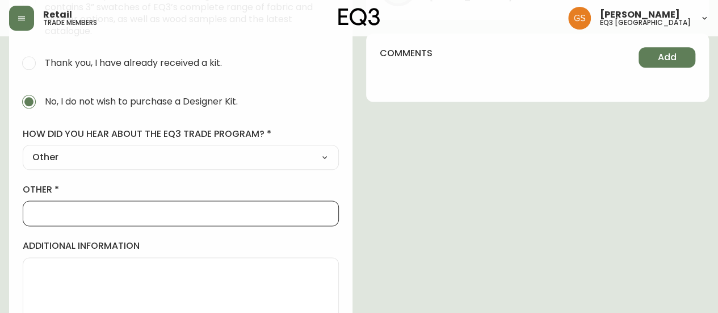
click at [123, 209] on input "other" at bounding box center [180, 213] width 297 height 11
type input "WALK IN"
click at [150, 216] on input "WALK IN" at bounding box center [180, 213] width 297 height 11
click at [143, 208] on input "WALK IN" at bounding box center [180, 213] width 297 height 11
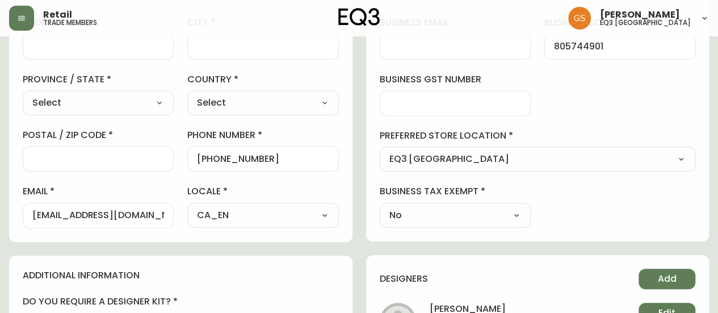
scroll to position [227, 0]
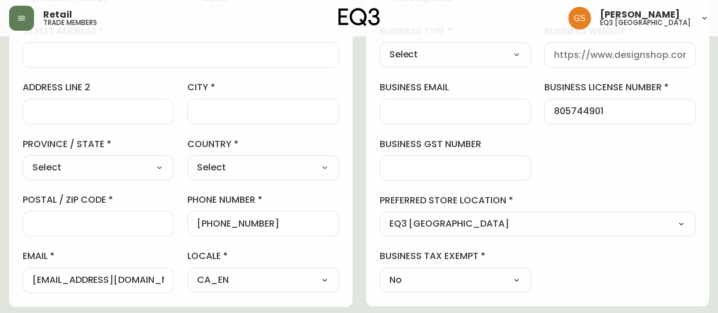
click at [280, 170] on select "Select [GEOGRAPHIC_DATA] [GEOGRAPHIC_DATA]" at bounding box center [262, 167] width 151 height 17
select select "CA"
click at [187, 159] on select "Select [GEOGRAPHIC_DATA] [GEOGRAPHIC_DATA]" at bounding box center [262, 167] width 151 height 17
type input "[GEOGRAPHIC_DATA]"
click at [164, 164] on select "Select [GEOGRAPHIC_DATA] [GEOGRAPHIC_DATA] [GEOGRAPHIC_DATA] [GEOGRAPHIC_DATA] …" at bounding box center [98, 167] width 151 height 17
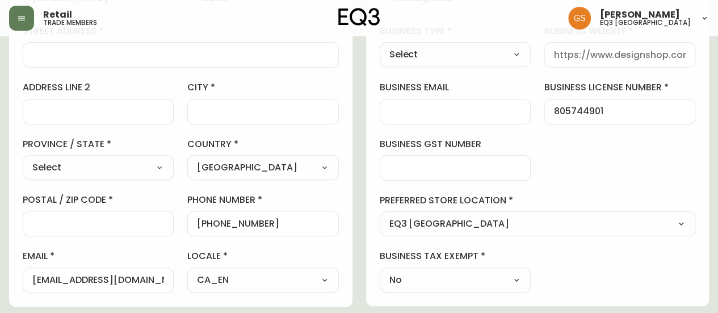
select select "ON"
click at [23, 159] on select "Select [GEOGRAPHIC_DATA] [GEOGRAPHIC_DATA] [GEOGRAPHIC_DATA] [GEOGRAPHIC_DATA] …" at bounding box center [98, 167] width 151 height 17
type input "[GEOGRAPHIC_DATA]"
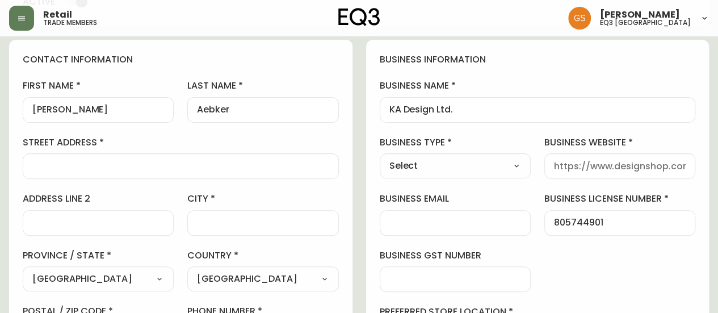
scroll to position [114, 0]
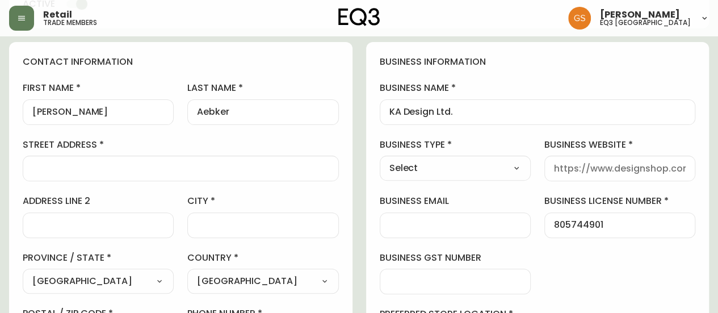
click at [454, 169] on select "Select Interior Designer Architect Home Builder Contractor Real Estate Agent Ho…" at bounding box center [455, 168] width 151 height 17
select select "Home Builder"
click at [380, 160] on select "Select Interior Designer Architect Home Builder Contractor Real Estate Agent Ho…" at bounding box center [455, 168] width 151 height 17
type input "Home Builder"
click at [221, 170] on input "street address" at bounding box center [180, 168] width 297 height 11
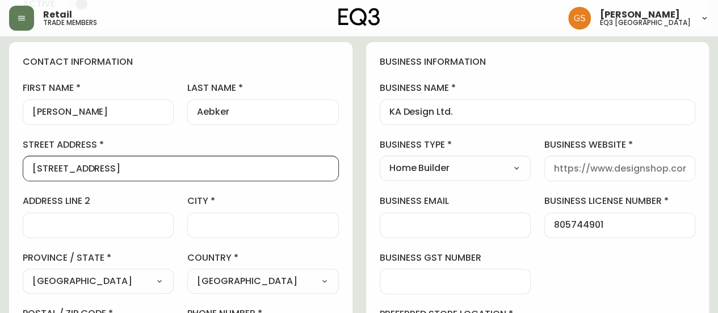
type input "2287 Kilbride St"
click at [223, 220] on input "city" at bounding box center [263, 225] width 132 height 11
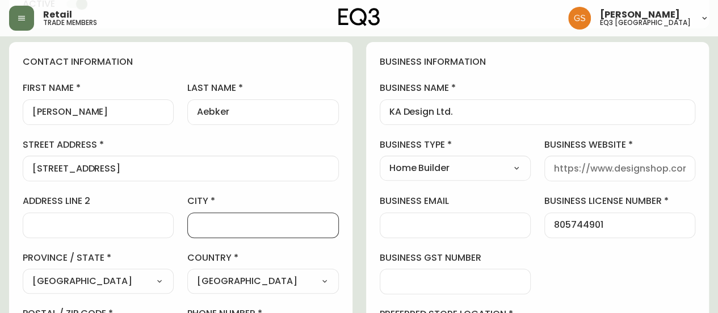
type input "[GEOGRAPHIC_DATA]"
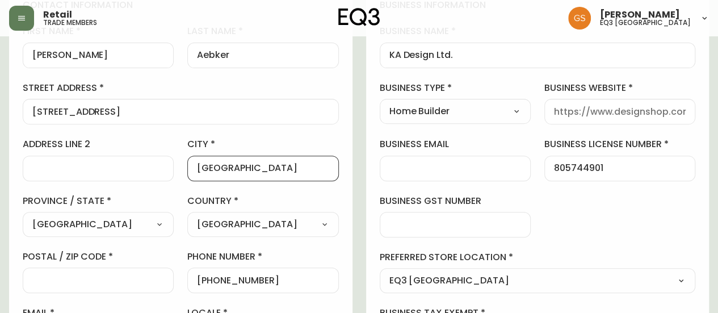
scroll to position [227, 0]
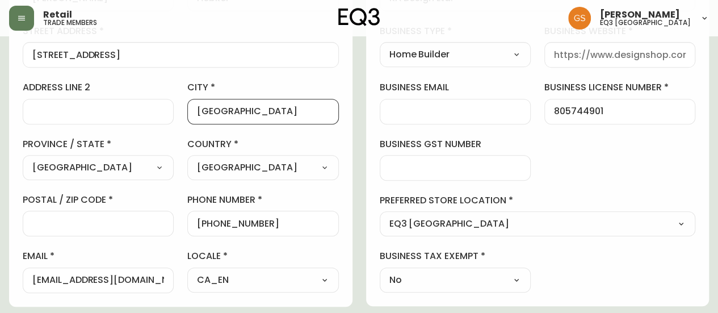
click at [133, 213] on div at bounding box center [98, 224] width 151 height 26
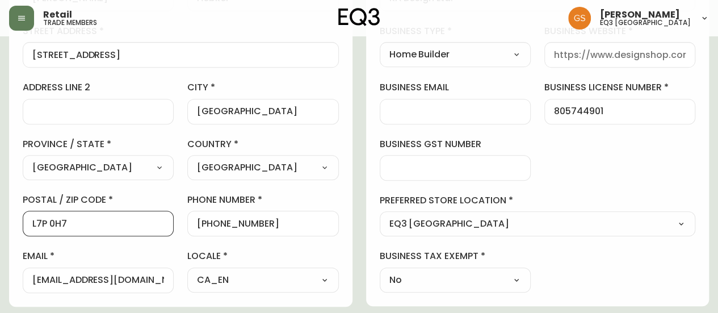
type input "L7P 0H7"
click at [269, 112] on input "[GEOGRAPHIC_DATA]" at bounding box center [263, 111] width 132 height 11
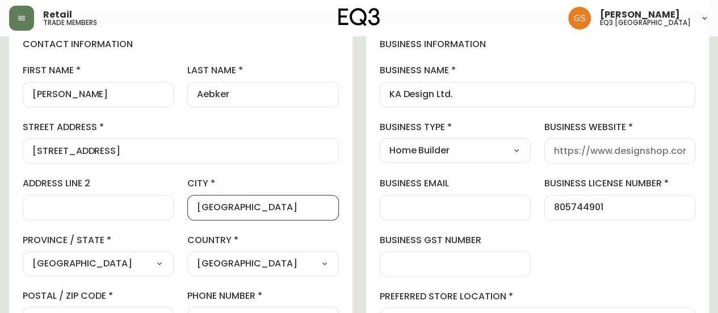
scroll to position [114, 0]
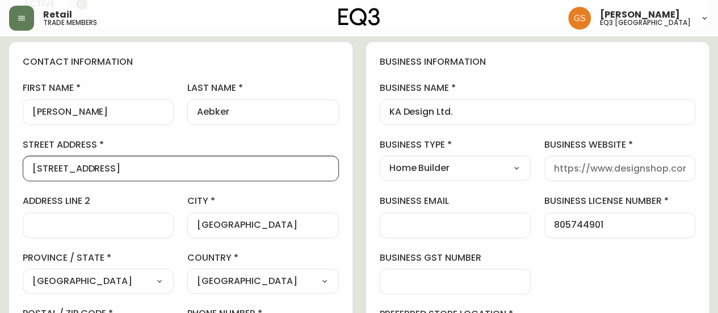
click at [115, 170] on input "2287 Kilbride St" at bounding box center [180, 168] width 297 height 11
type input "2287 Kilbride Street"
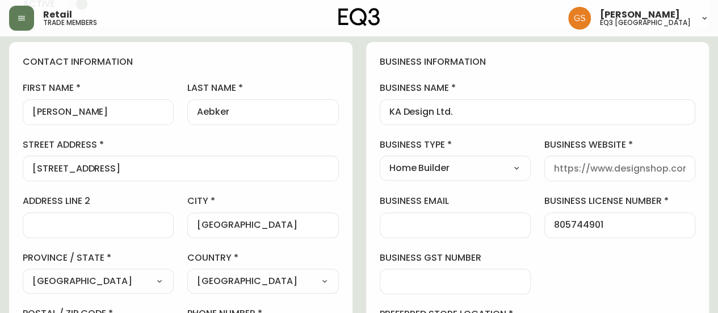
click at [519, 196] on label "business email" at bounding box center [455, 201] width 151 height 12
click at [519, 220] on input "business email" at bounding box center [455, 225] width 132 height 11
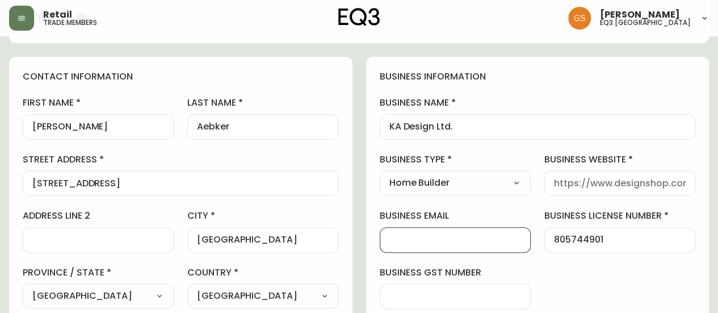
scroll to position [83, 0]
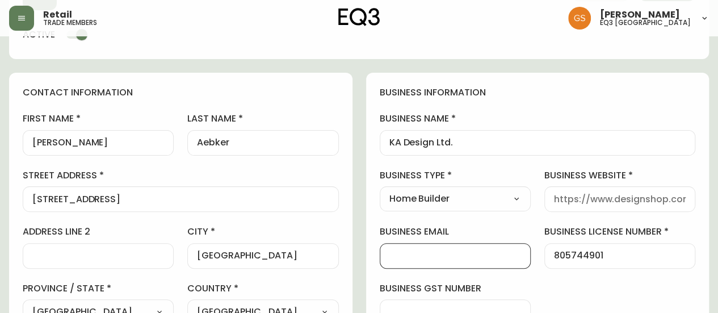
click at [561, 188] on div at bounding box center [619, 199] width 151 height 26
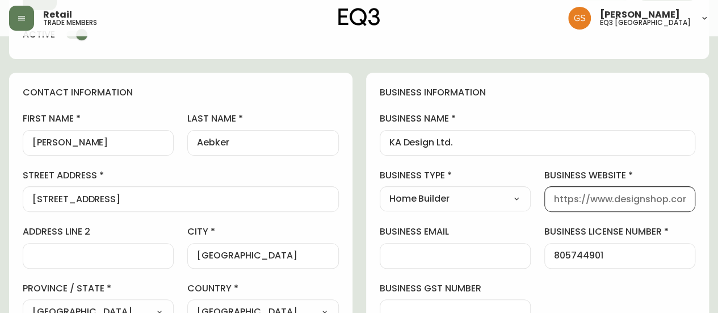
click at [588, 198] on input "business website" at bounding box center [620, 199] width 132 height 11
type input "[DOMAIN_NAME]"
click at [509, 228] on label "business email" at bounding box center [455, 231] width 151 height 12
click at [509, 250] on input "business email" at bounding box center [455, 255] width 132 height 11
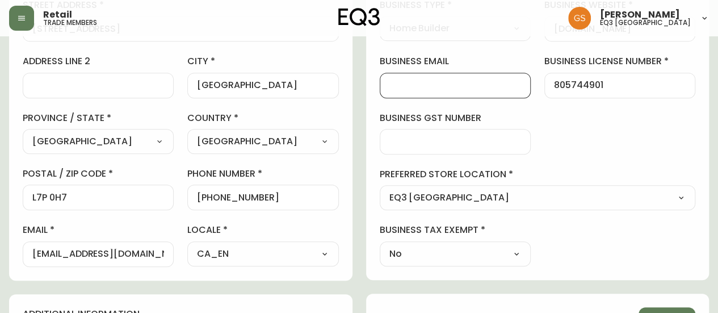
scroll to position [196, 0]
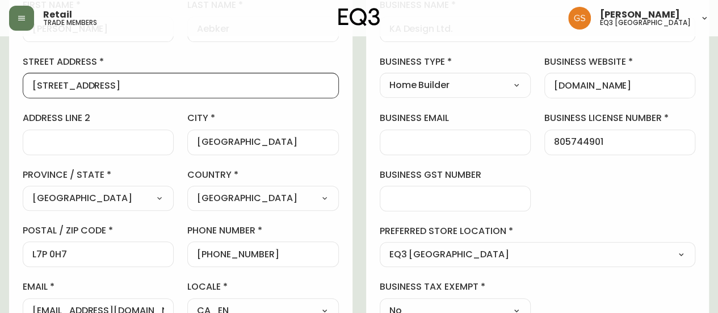
drag, startPoint x: 125, startPoint y: 82, endPoint x: 30, endPoint y: 77, distance: 96.1
click at [30, 77] on div "2287 Kilbride Street" at bounding box center [181, 86] width 316 height 26
click at [491, 86] on select "Select Interior Designer Architect Home Builder Contractor Real Estate Agent Ho…" at bounding box center [455, 85] width 151 height 17
select select "Architect"
click at [380, 77] on select "Select Interior Designer Architect Home Builder Contractor Real Estate Agent Ho…" at bounding box center [455, 85] width 151 height 17
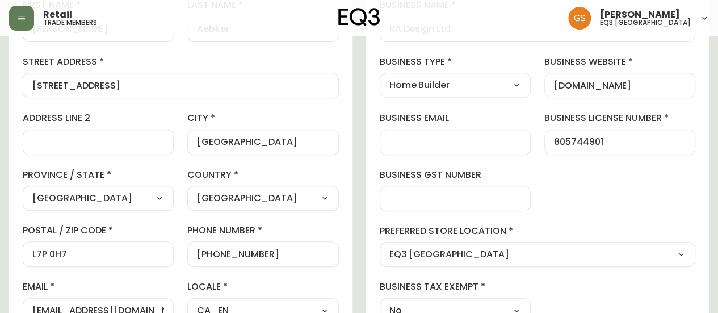
type input "Architect"
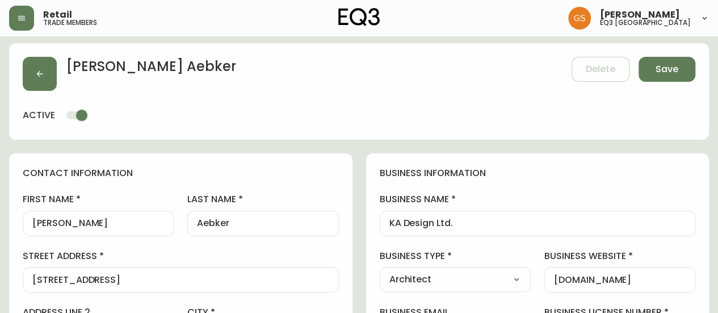
scroll to position [0, 0]
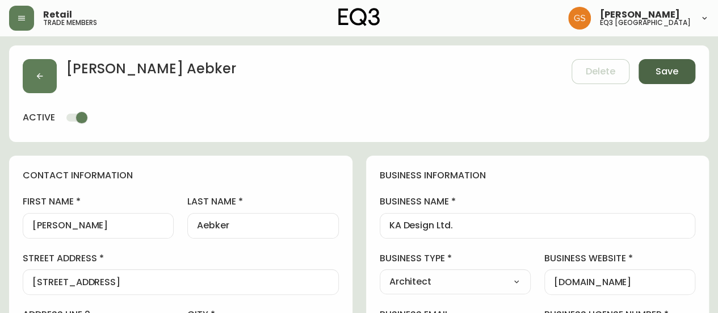
click at [655, 69] on button "Save" at bounding box center [667, 71] width 57 height 25
select select
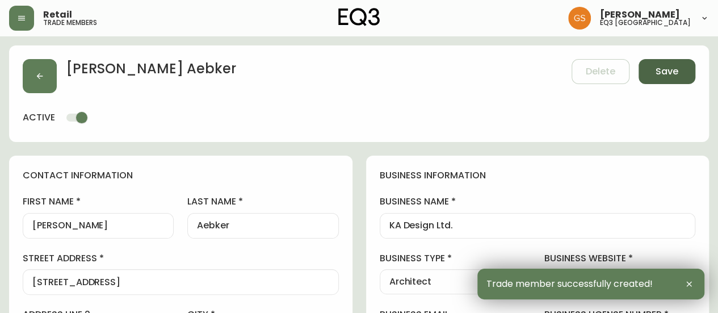
type input "+14169060544"
type input "Other"
select select "Other"
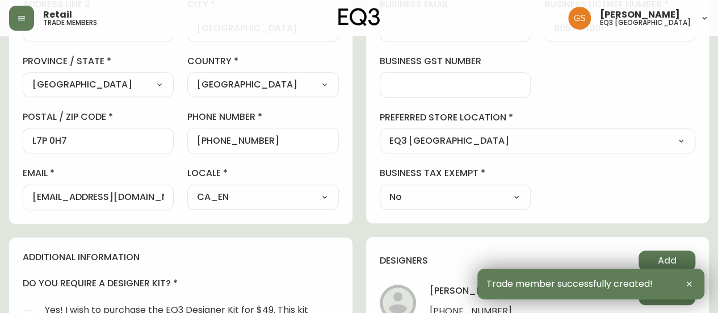
scroll to position [254, 0]
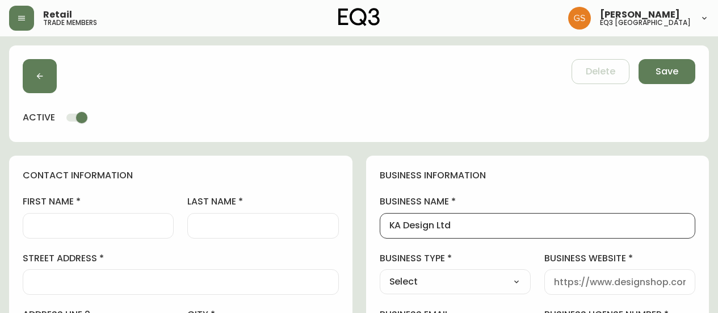
scroll to position [114, 0]
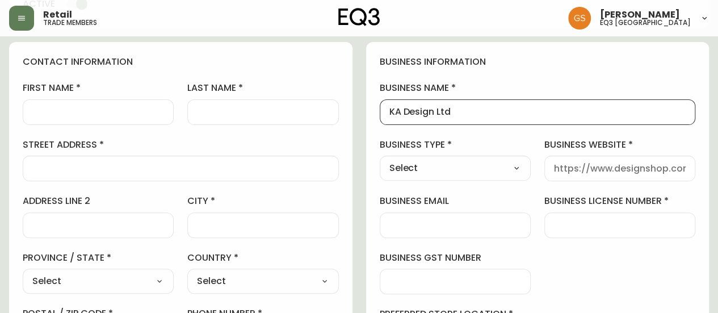
click at [471, 110] on input "KA Design Ltd" at bounding box center [537, 112] width 297 height 11
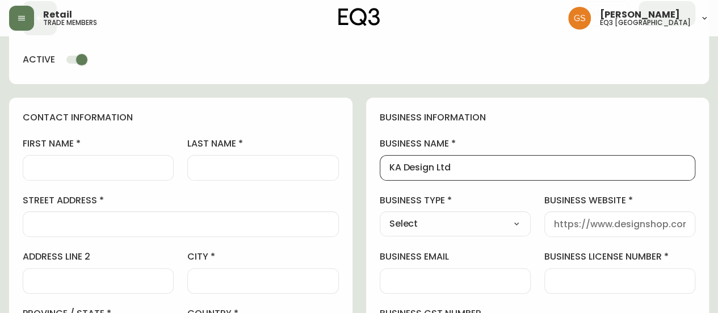
scroll to position [57, 0]
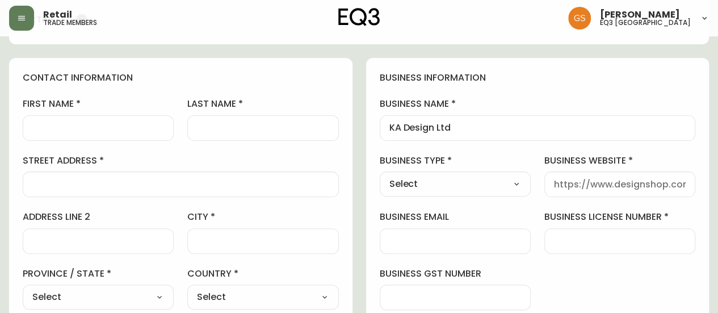
scroll to position [170, 0]
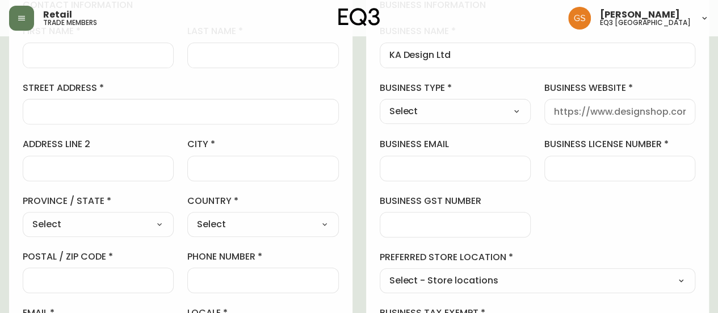
click at [416, 110] on select "Select Interior Designer Architect Home Builder Contractor Real Estate Agent Ho…" at bounding box center [455, 111] width 151 height 17
